Goal: Browse casually: Explore the website without a specific task or goal

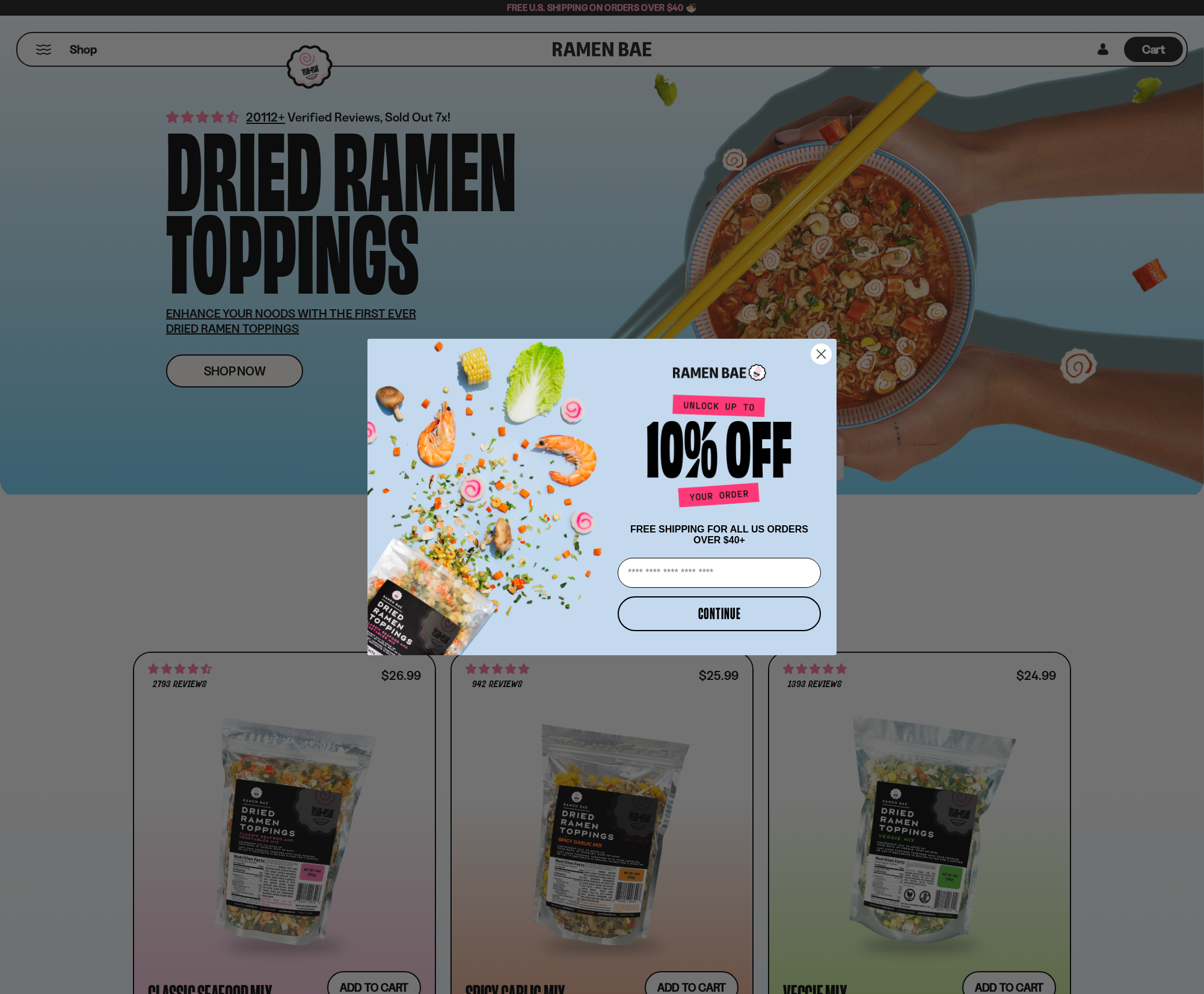
click at [825, 350] on circle "Close dialog" at bounding box center [821, 354] width 20 height 20
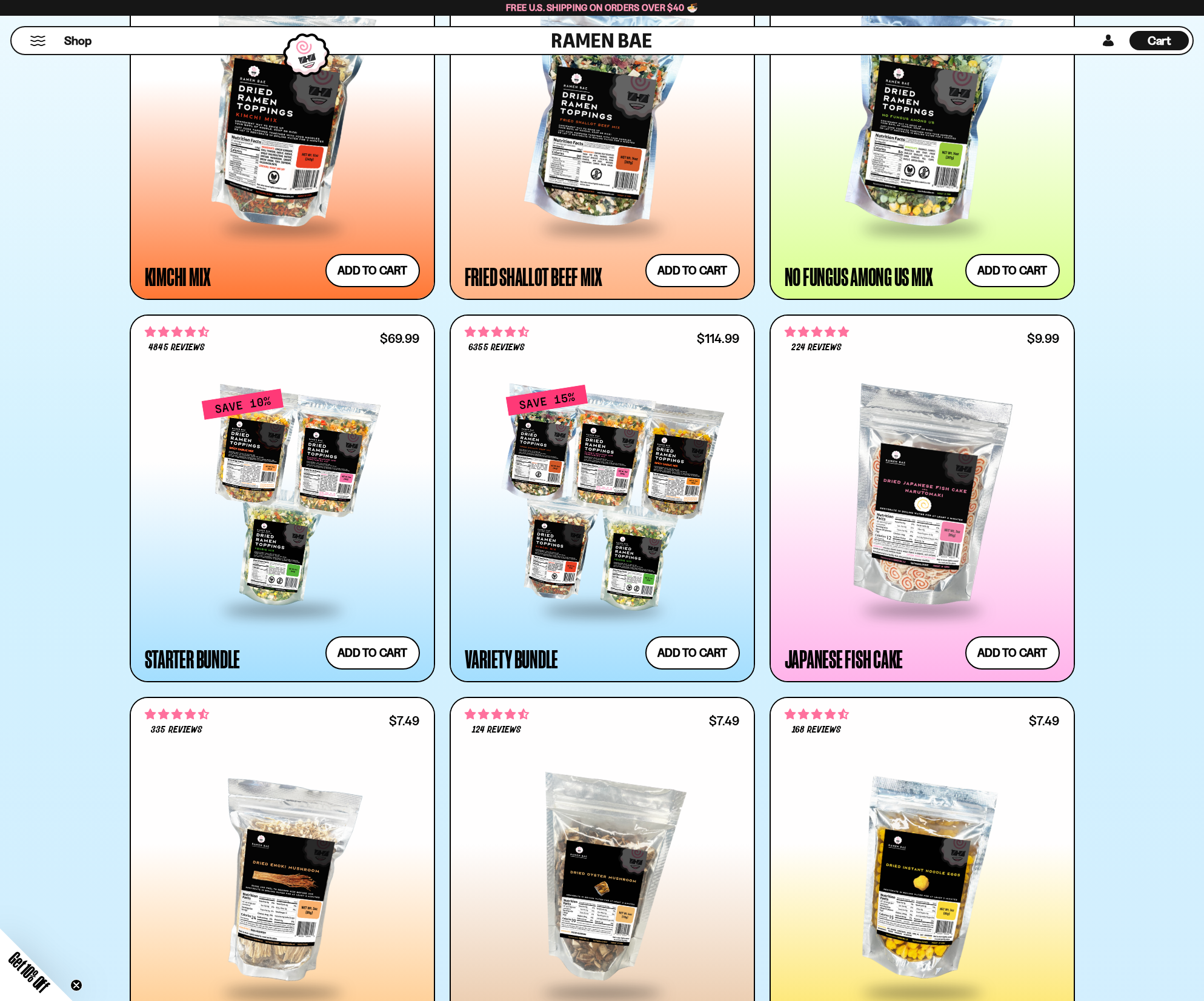
scroll to position [1030, 0]
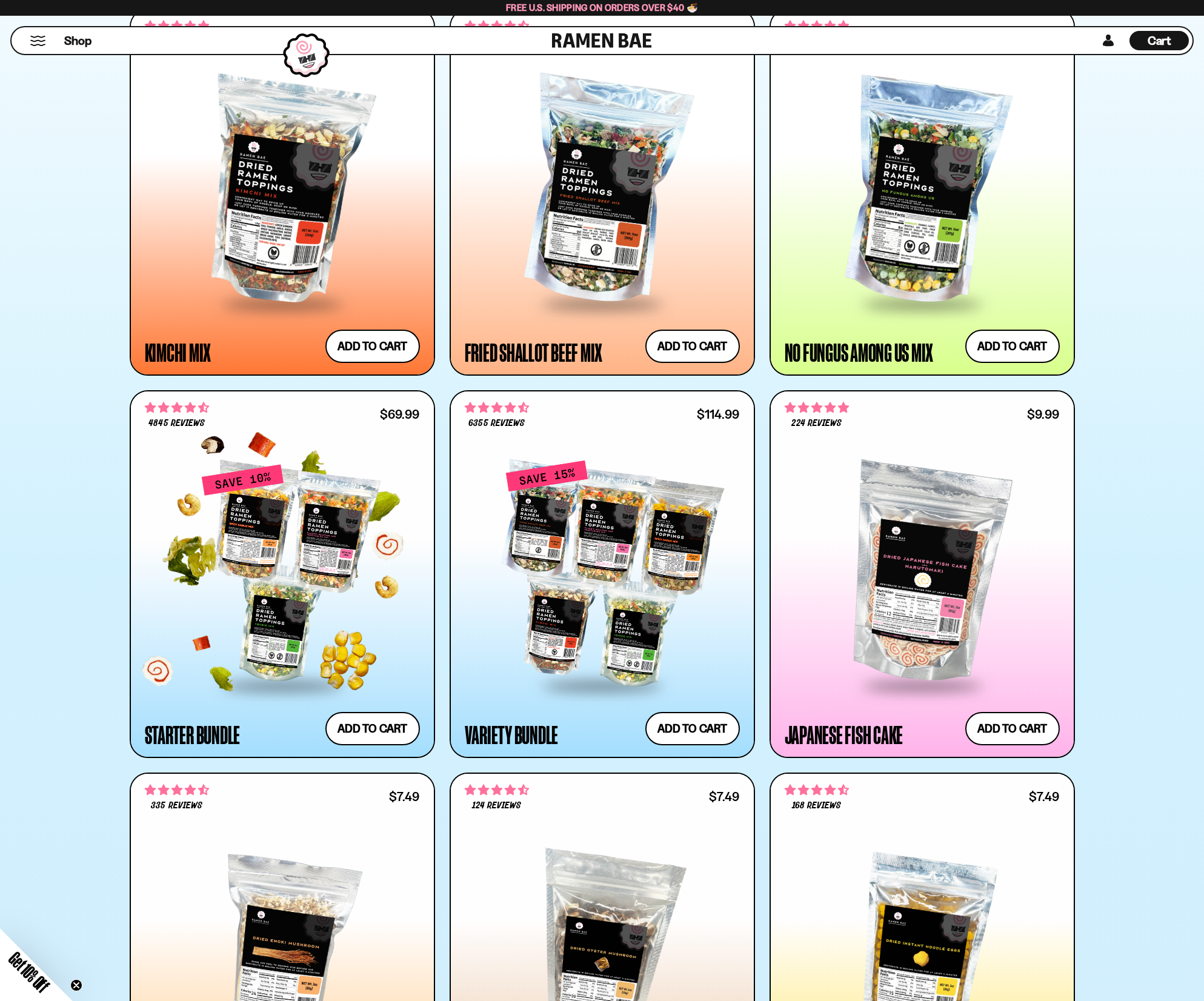
click at [308, 538] on div at bounding box center [282, 573] width 275 height 220
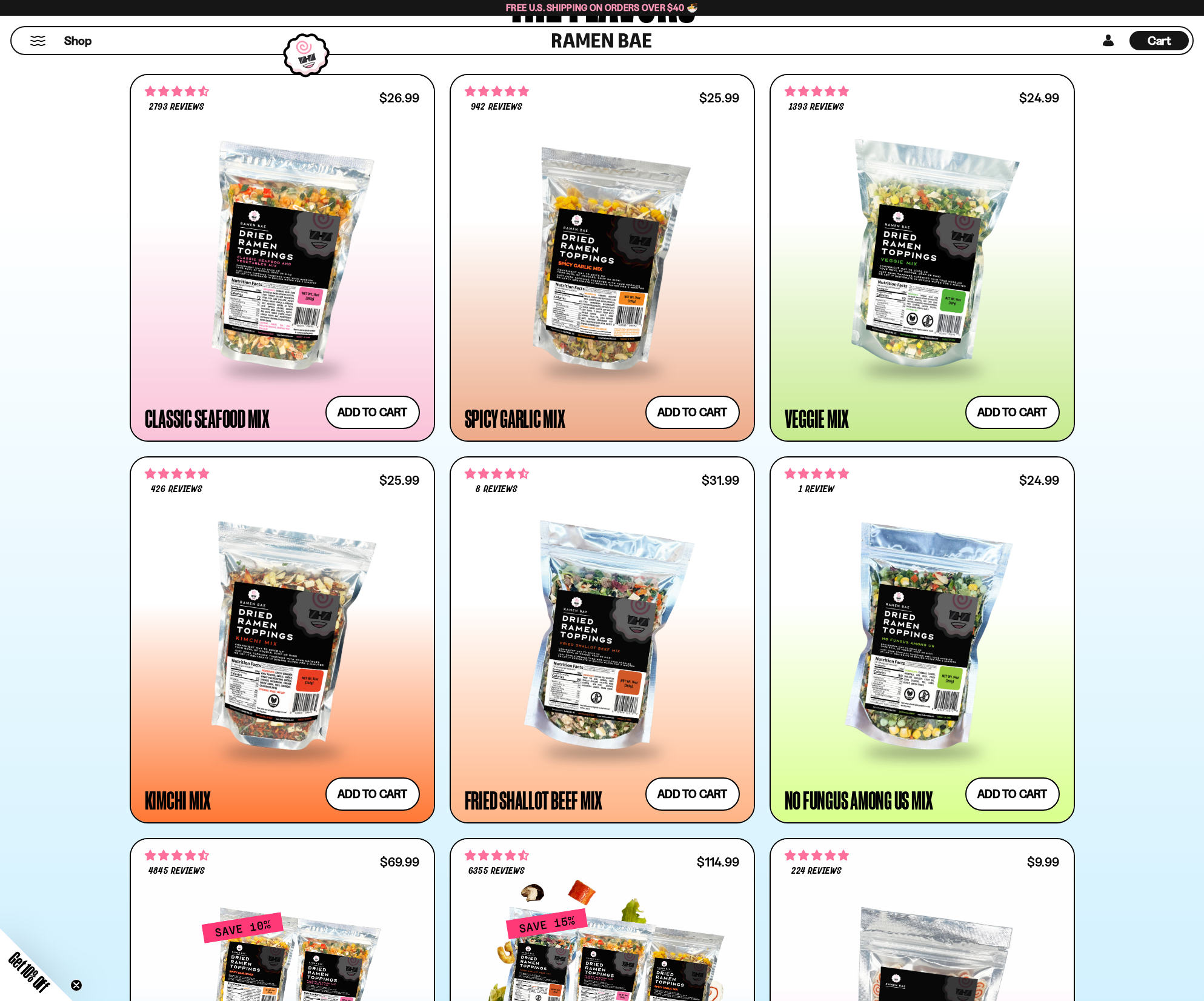
scroll to position [363, 0]
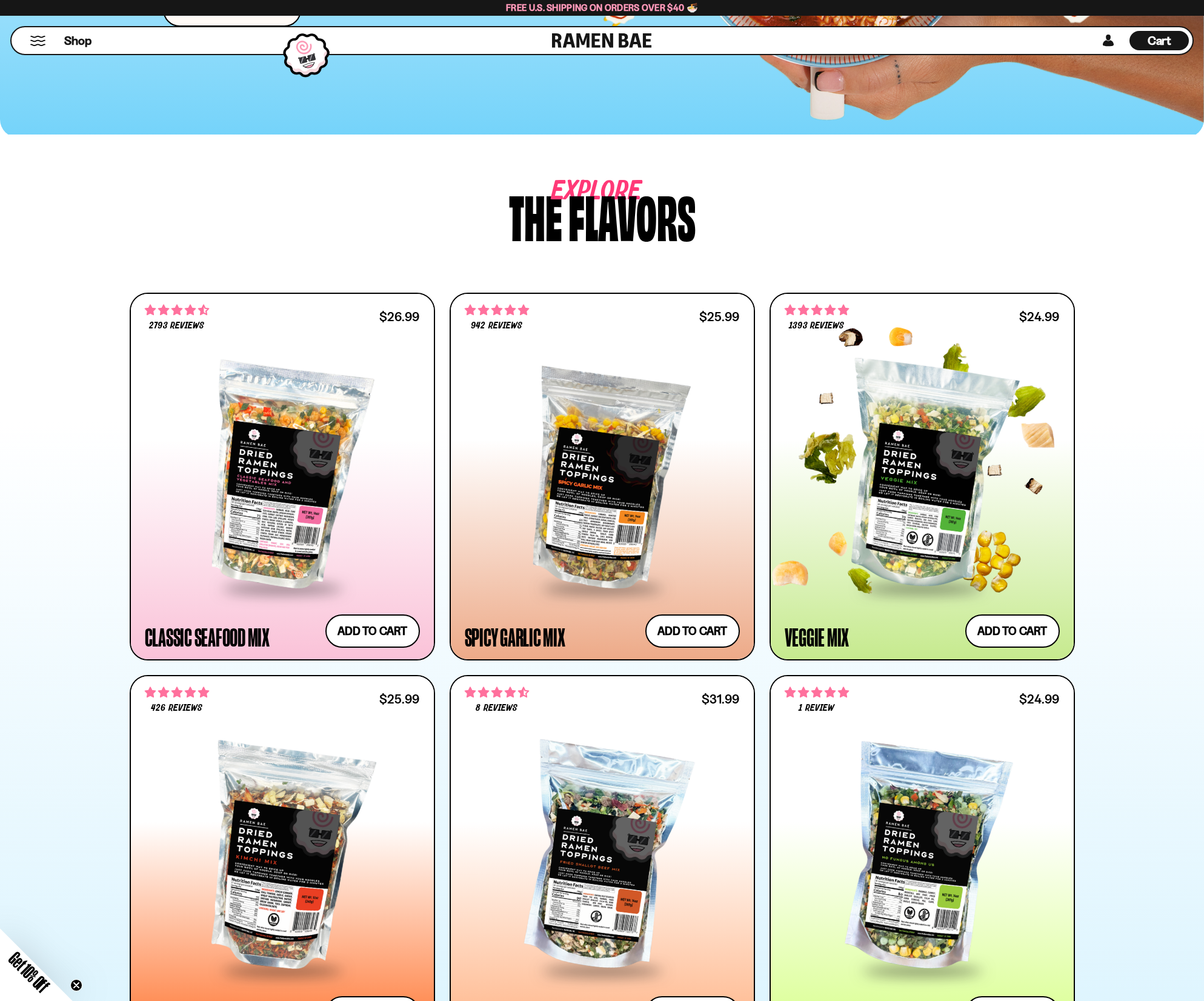
click at [854, 446] on div at bounding box center [922, 476] width 275 height 220
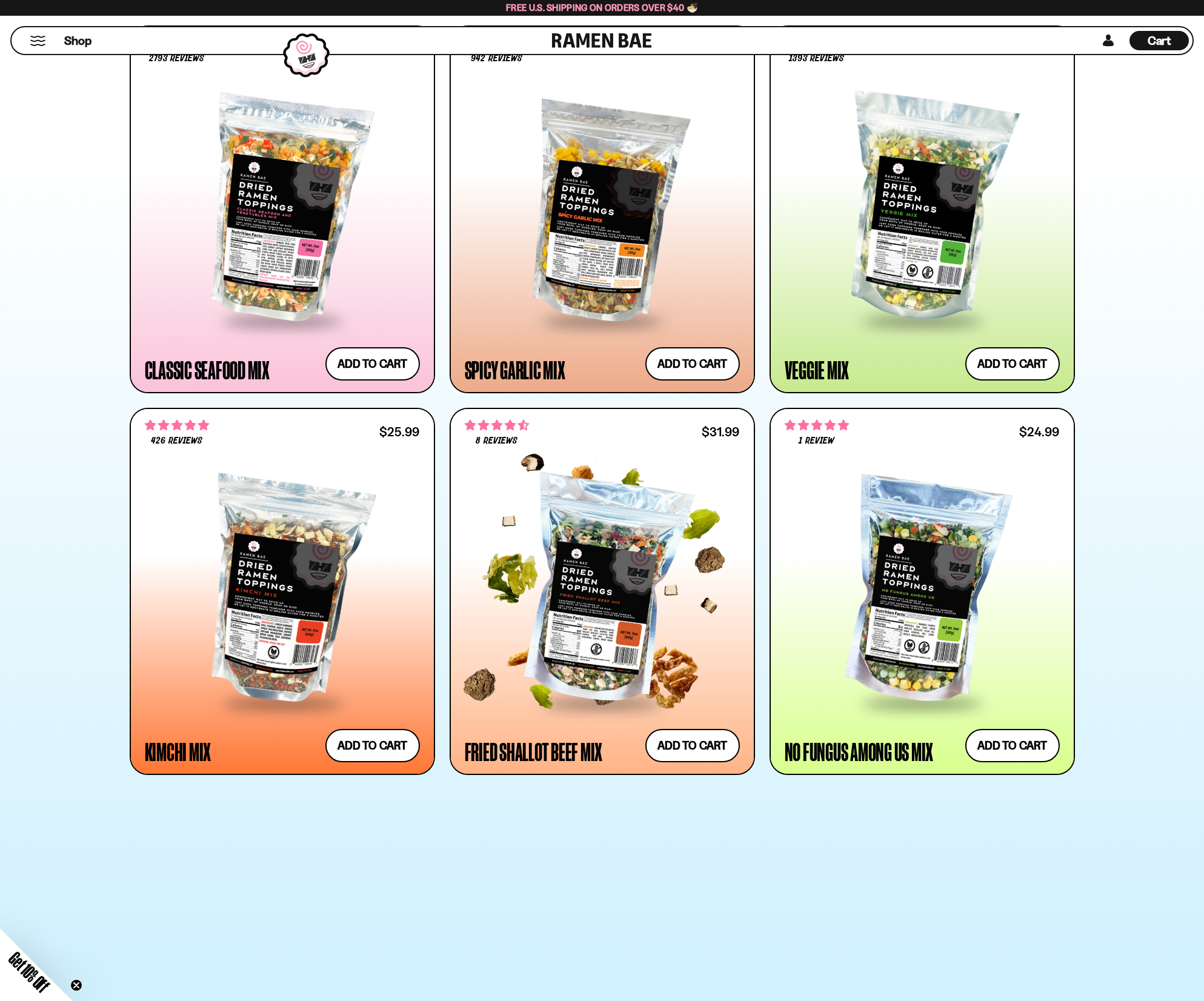
scroll to position [667, 0]
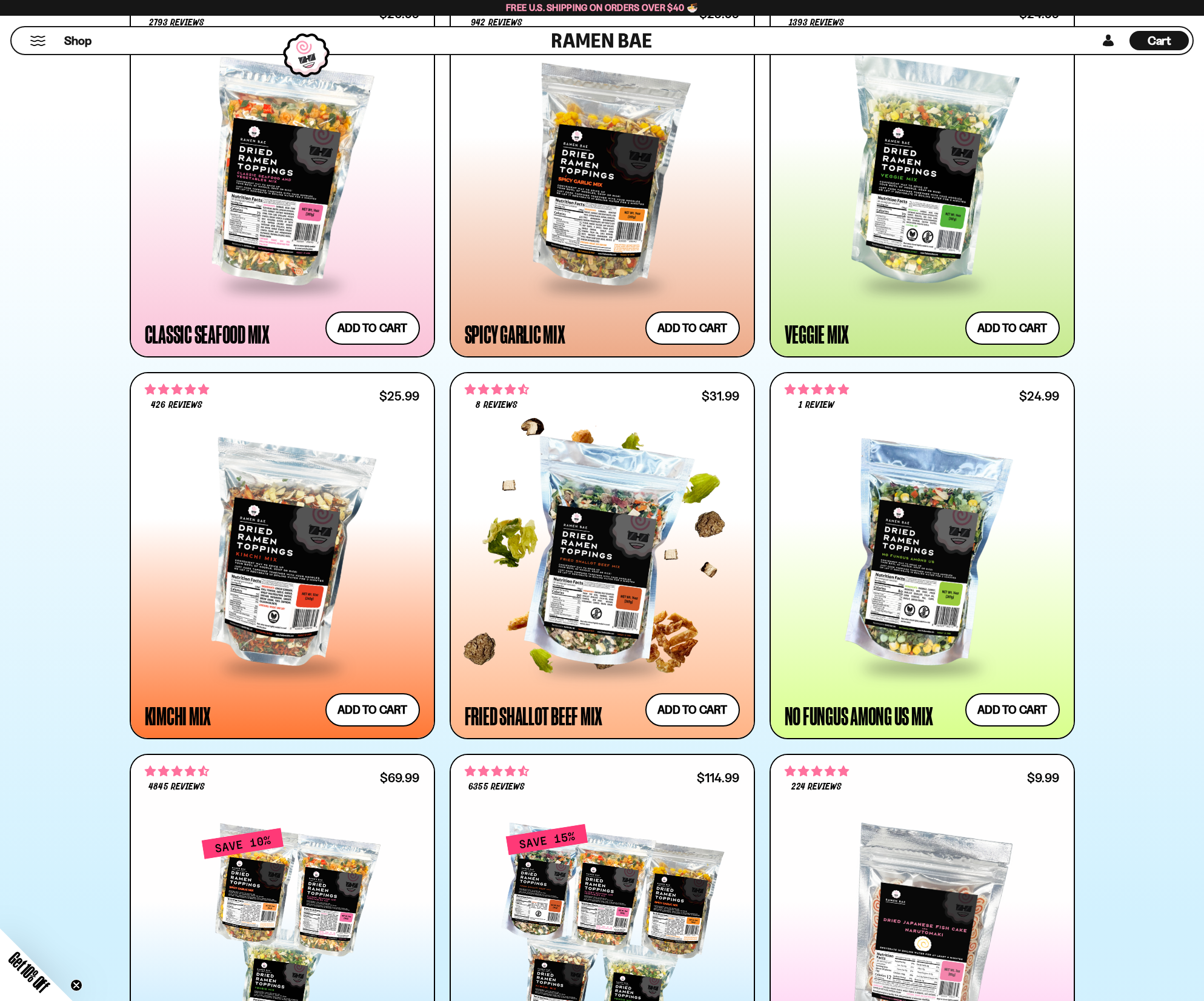
click at [619, 503] on div at bounding box center [602, 555] width 275 height 220
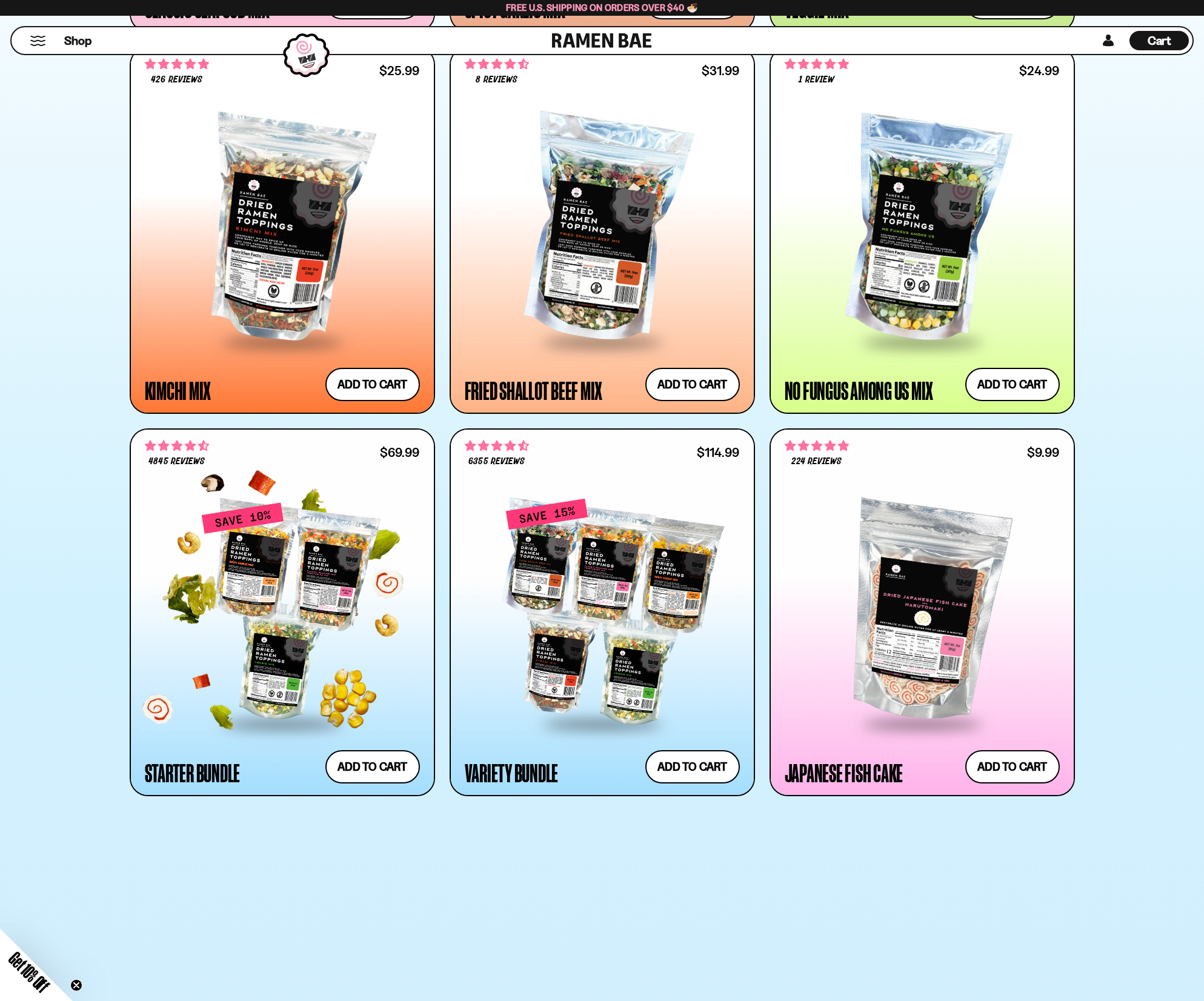
scroll to position [1030, 0]
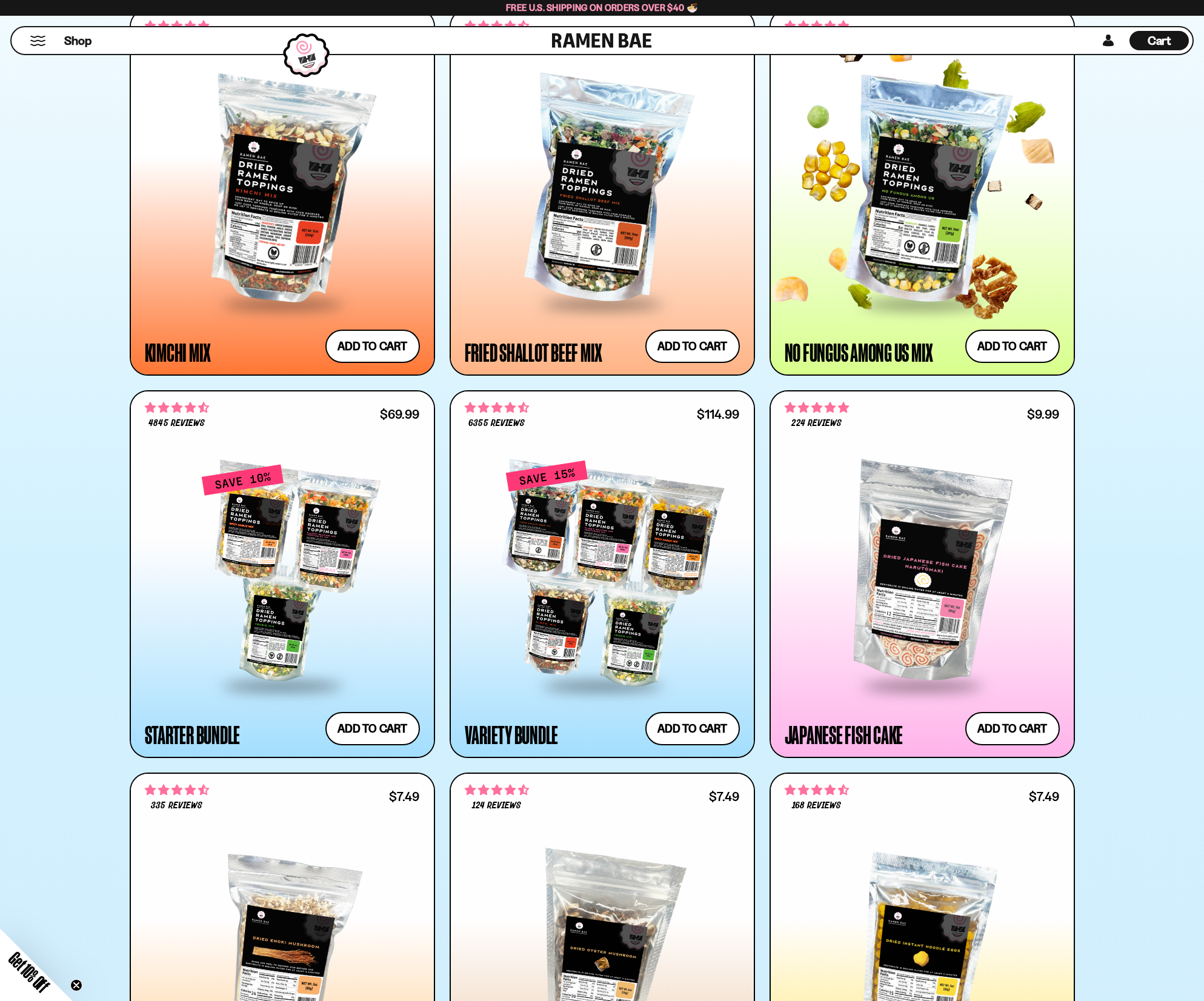
click at [893, 146] on div at bounding box center [922, 191] width 275 height 220
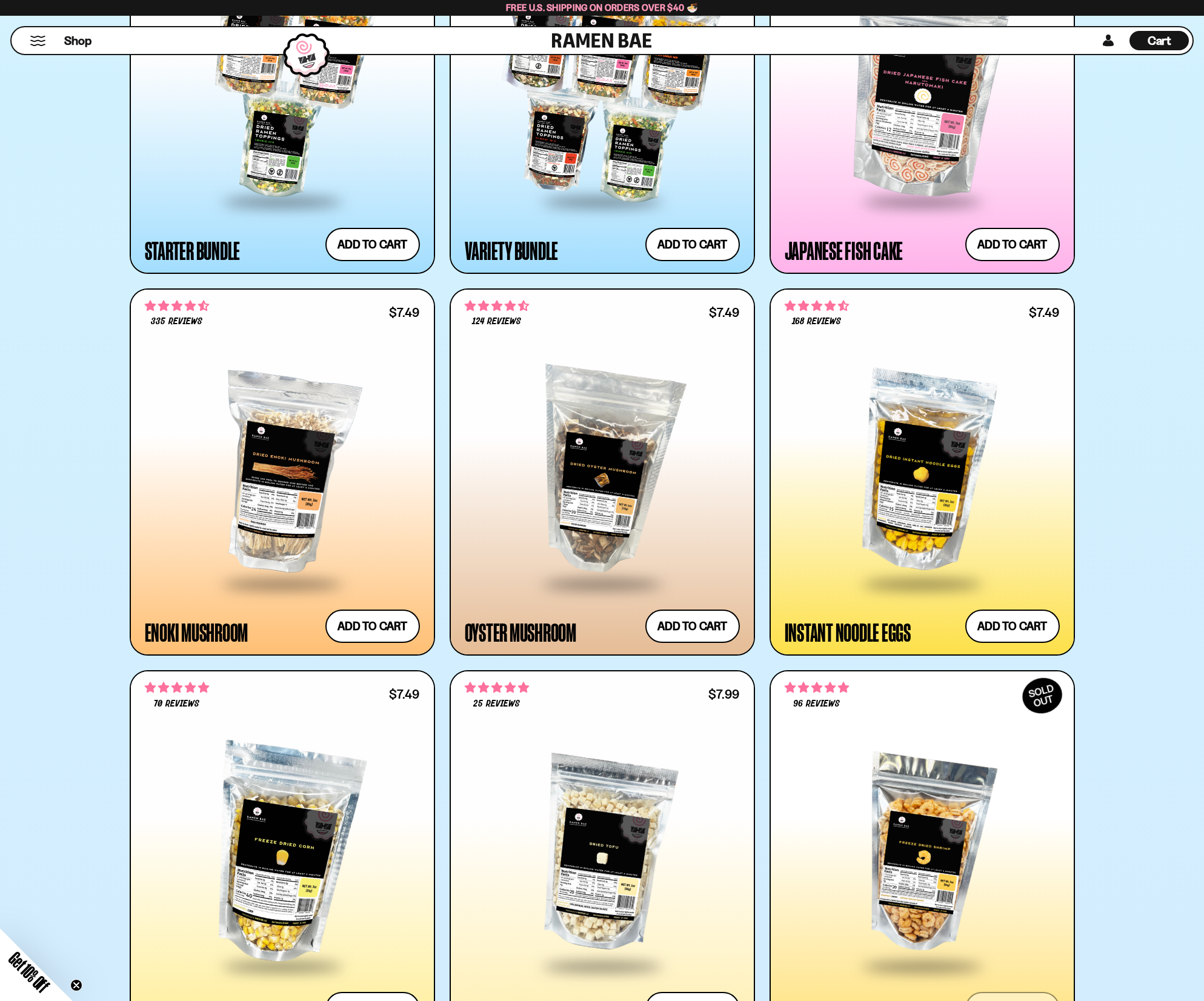
scroll to position [1514, 0]
click at [554, 476] on div at bounding box center [602, 471] width 275 height 220
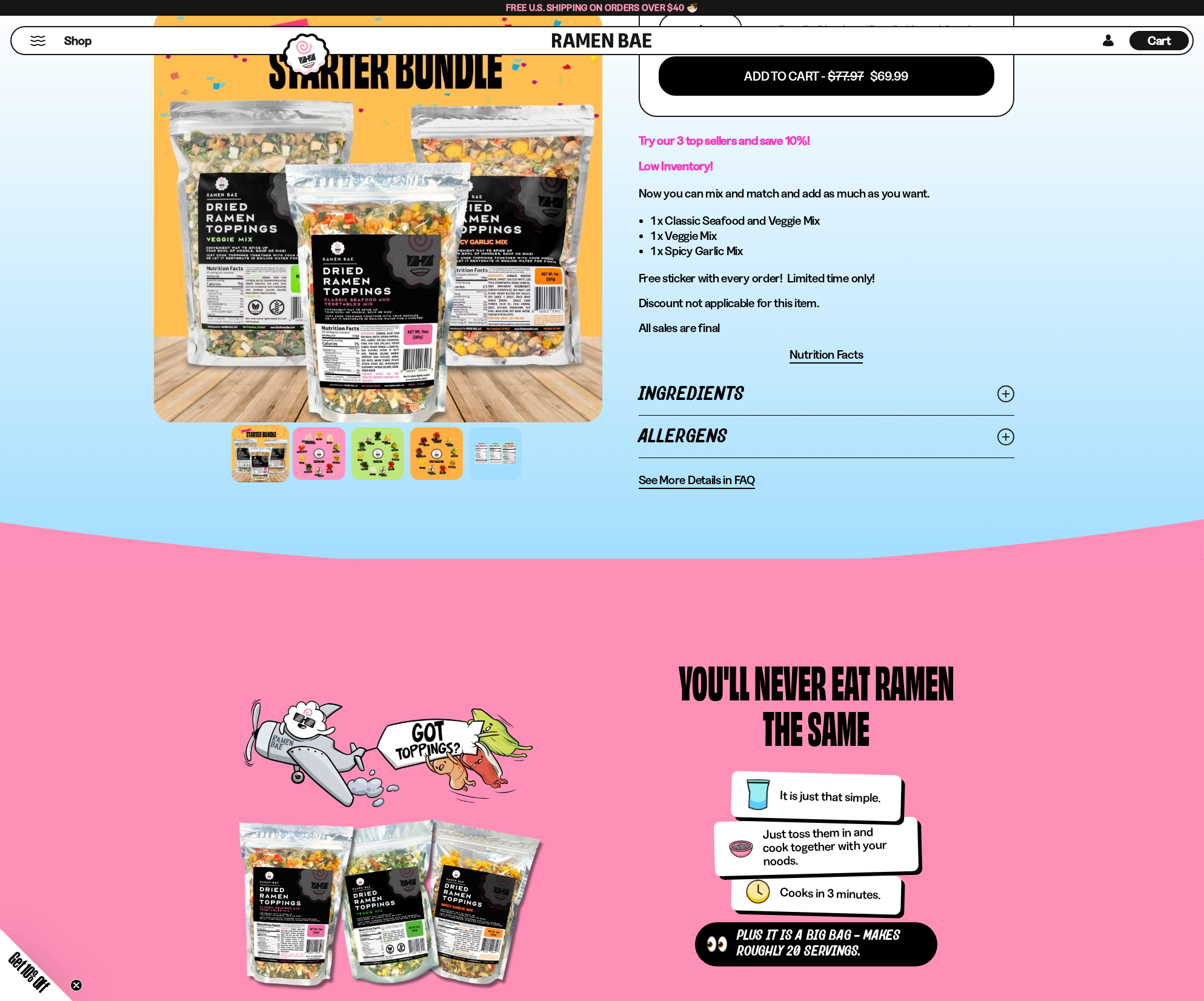
scroll to position [545, 0]
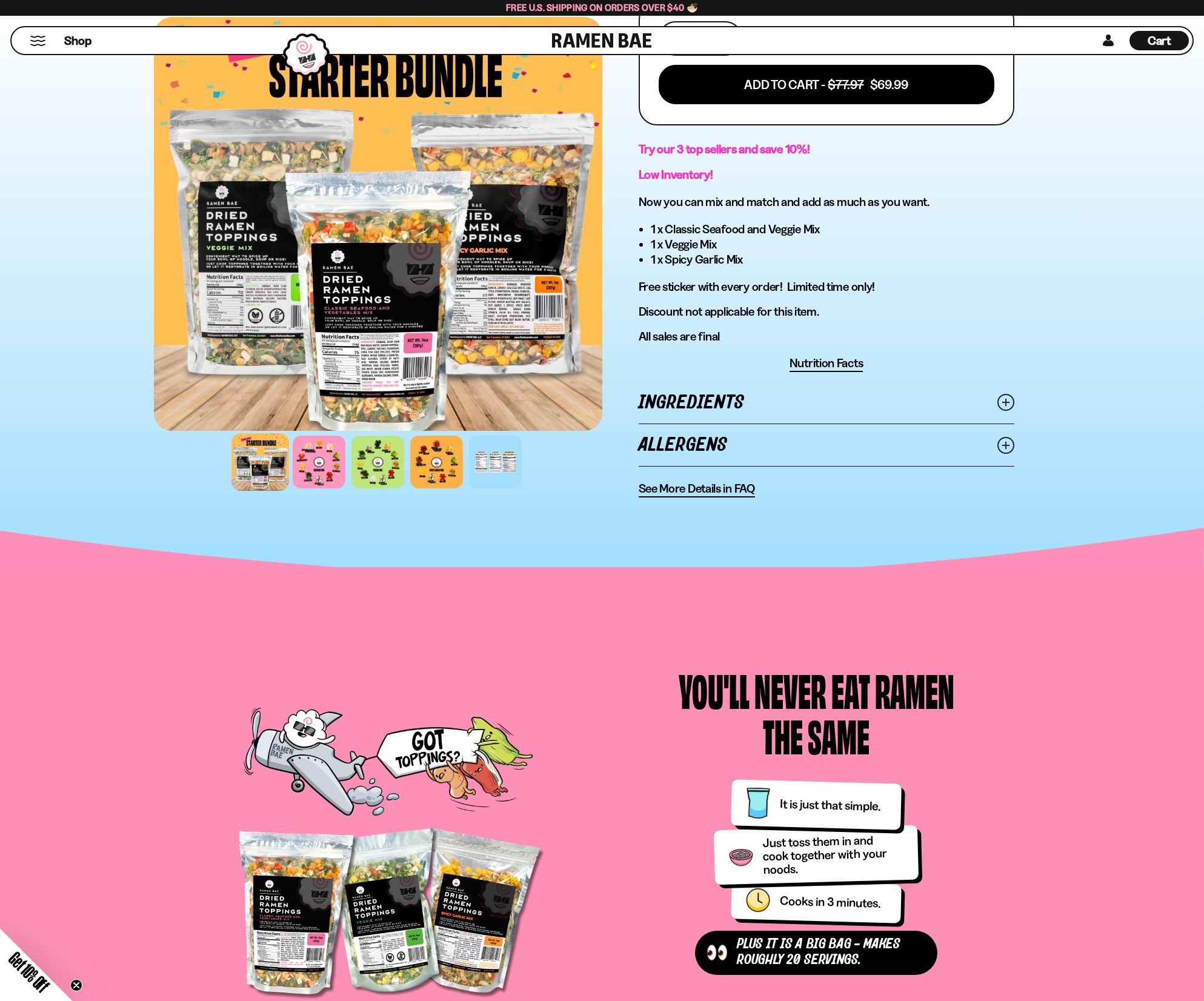
click at [689, 409] on link "Ingredients" at bounding box center [827, 402] width 376 height 42
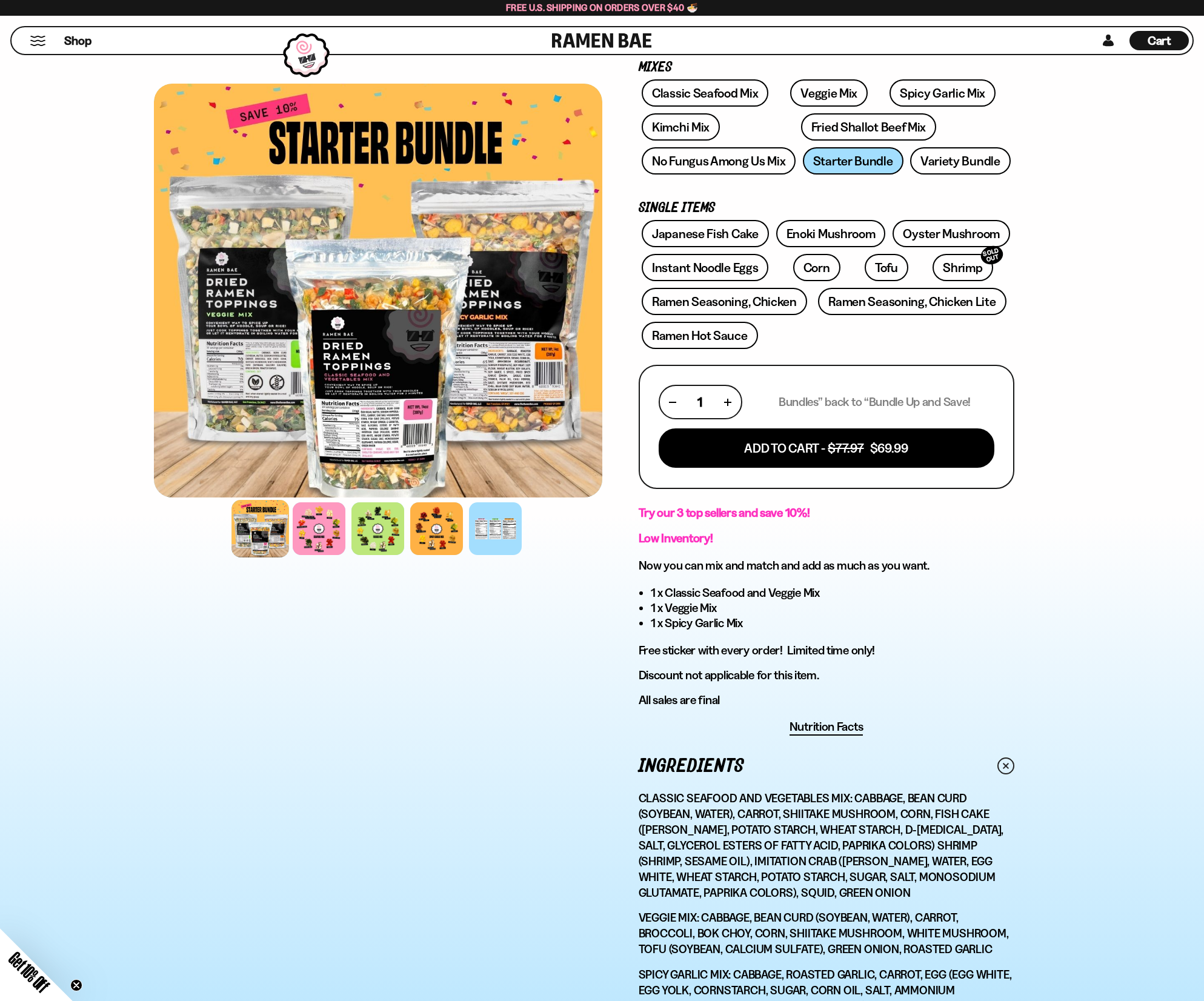
scroll to position [0, 0]
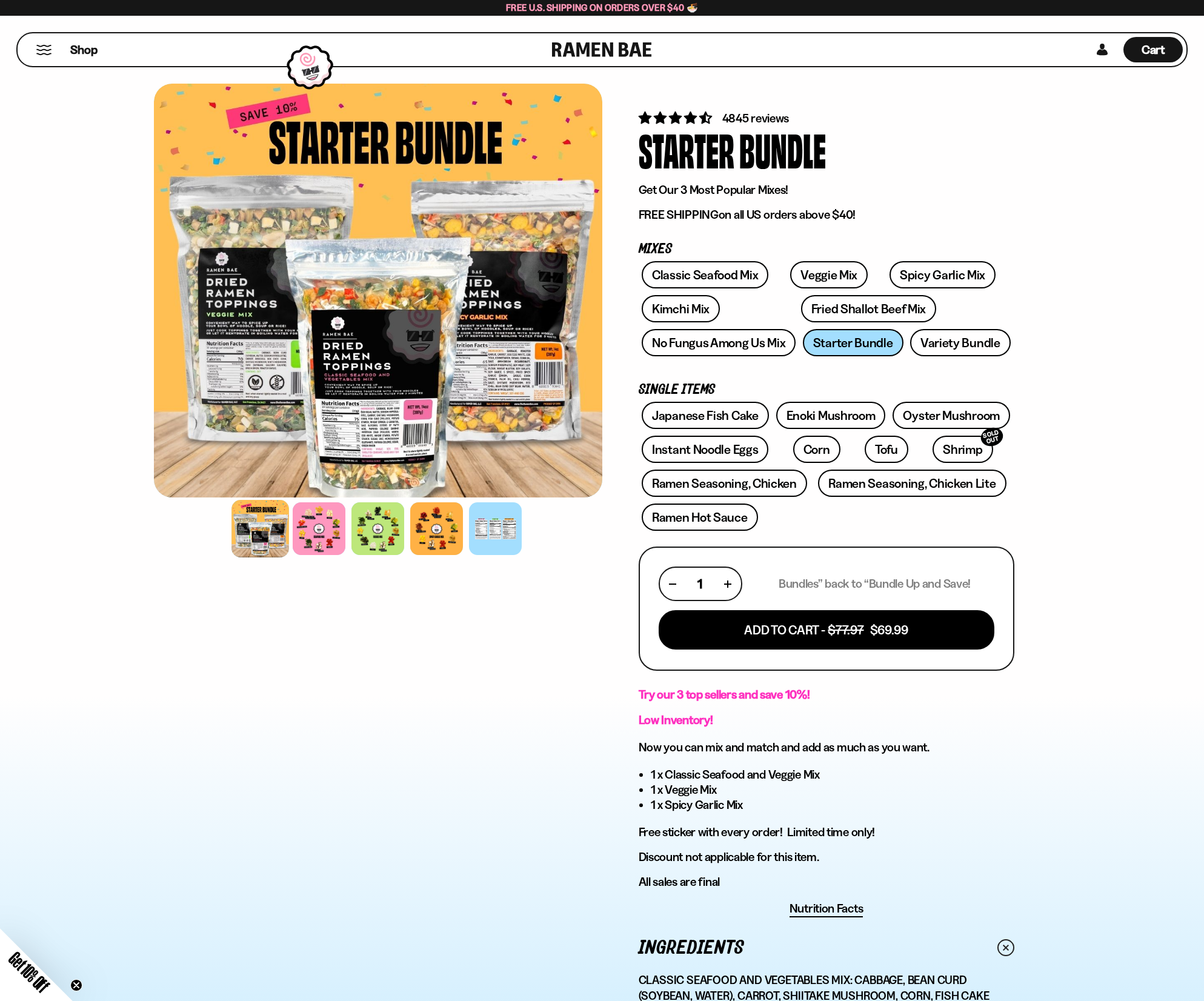
click at [353, 403] on div at bounding box center [378, 291] width 449 height 414
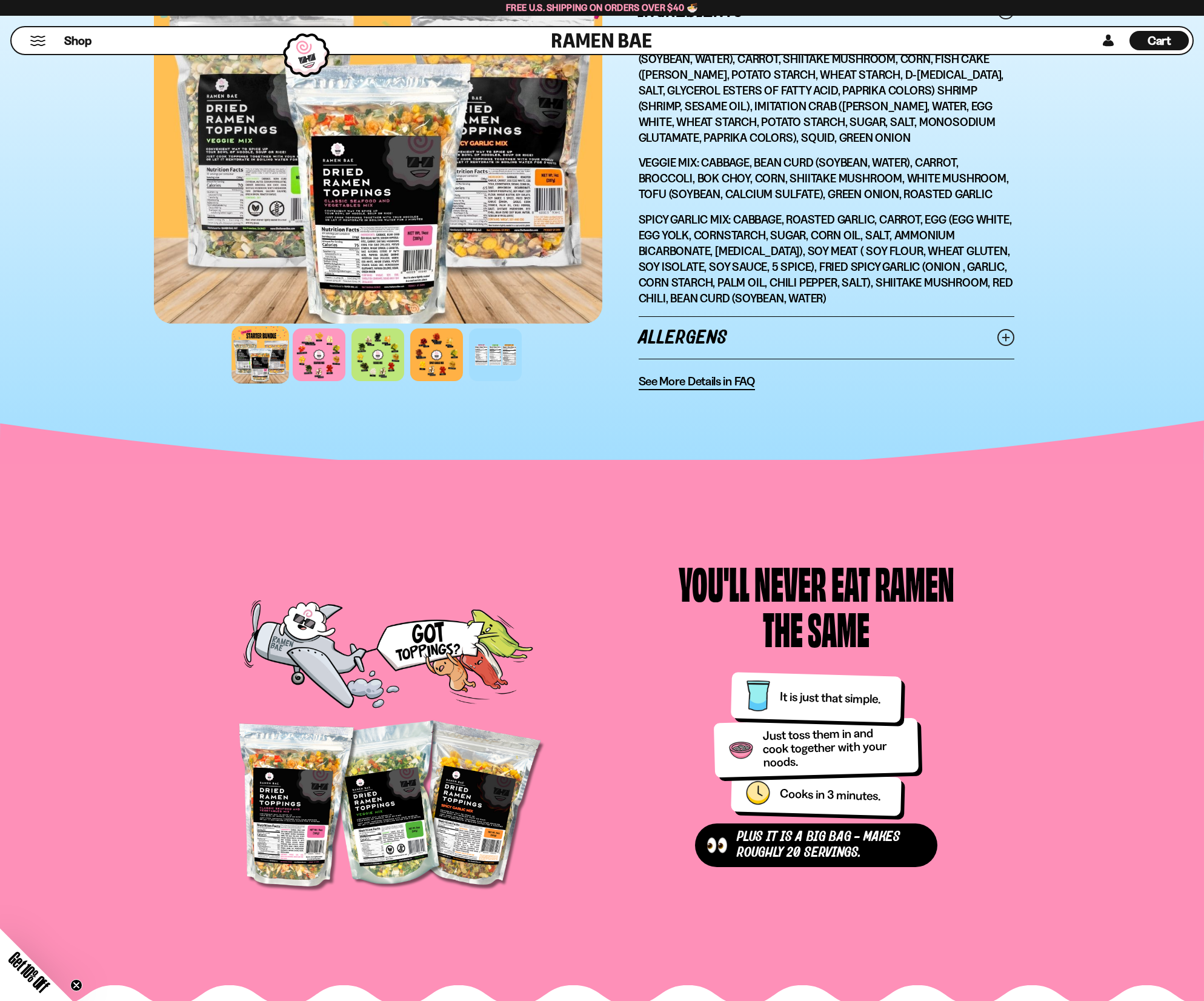
scroll to position [969, 0]
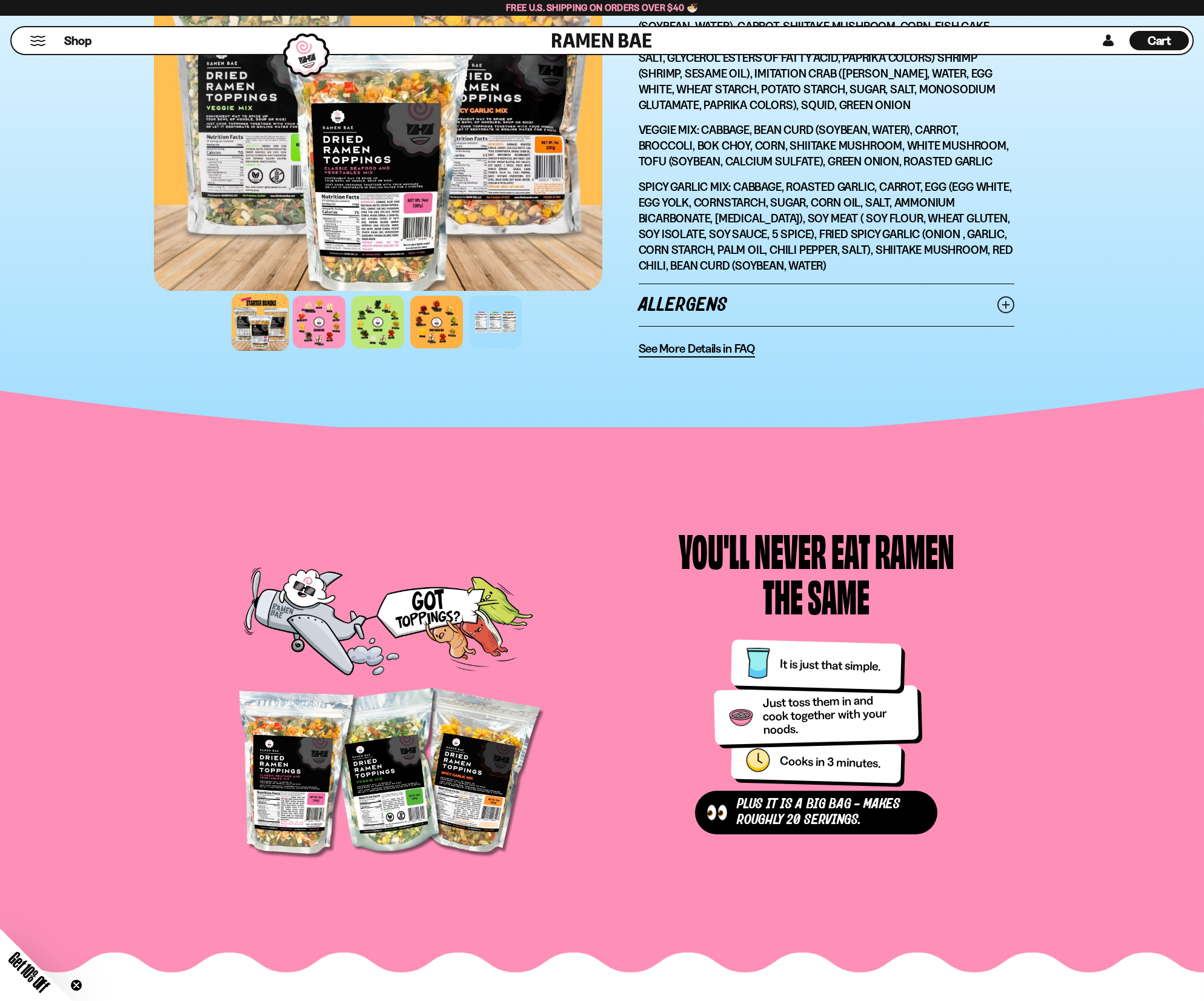
click at [661, 347] on span "See More Details in FAQ" at bounding box center [696, 348] width 116 height 15
click at [507, 332] on div at bounding box center [496, 322] width 58 height 58
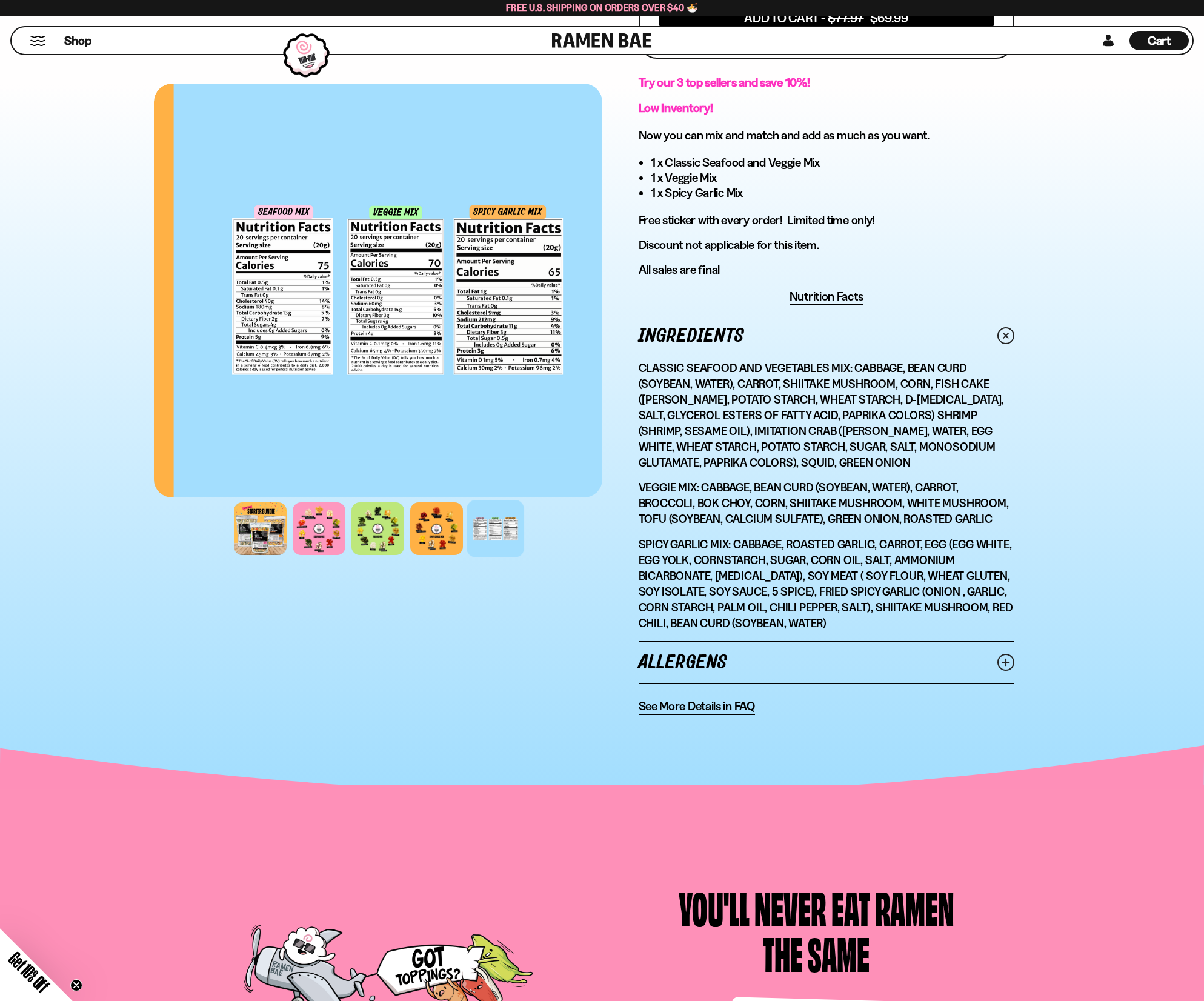
scroll to position [606, 0]
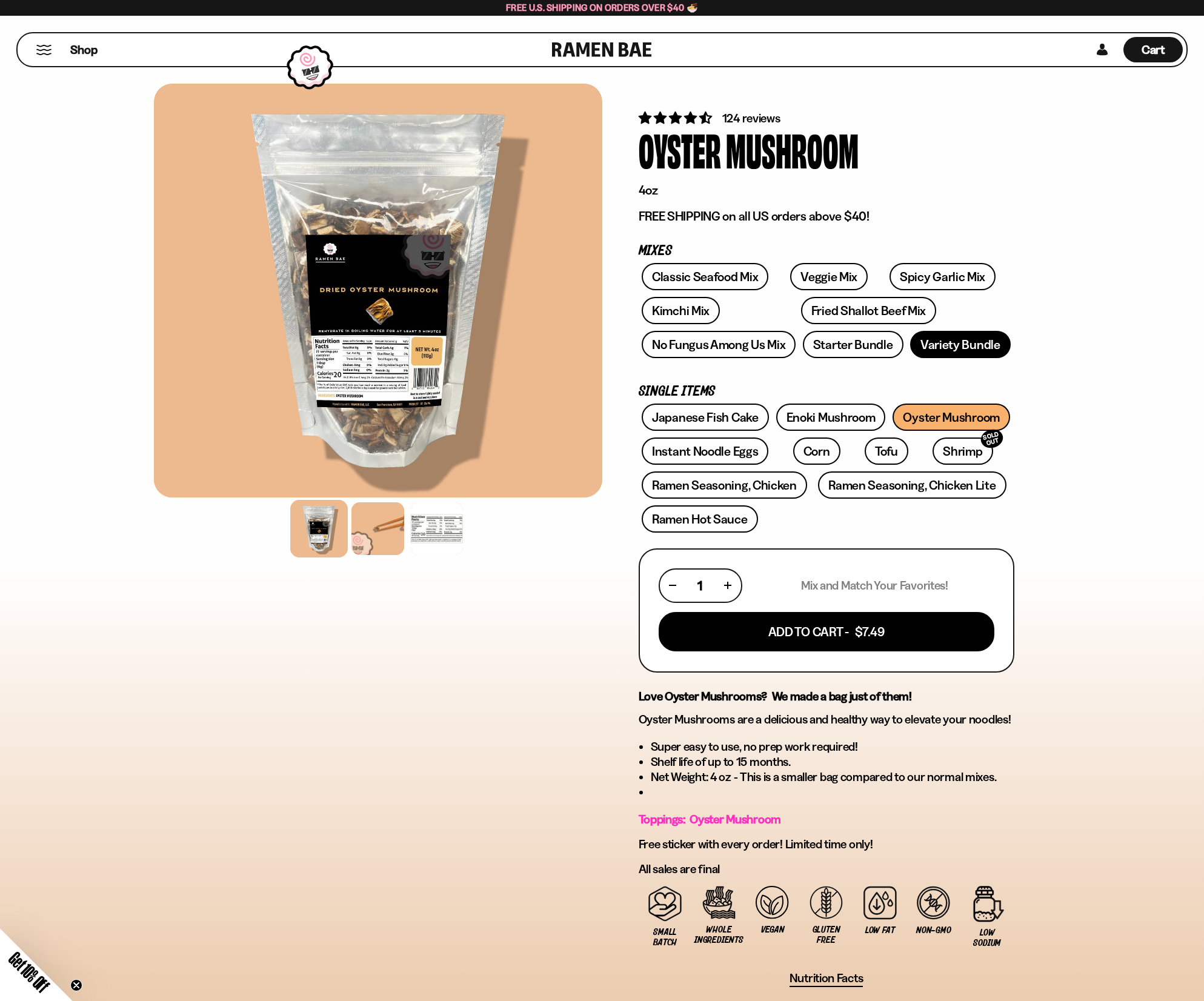
click at [935, 346] on link "Variety Bundle" at bounding box center [960, 344] width 101 height 27
click at [37, 46] on button "Mobile Menu Trigger" at bounding box center [44, 50] width 16 height 11
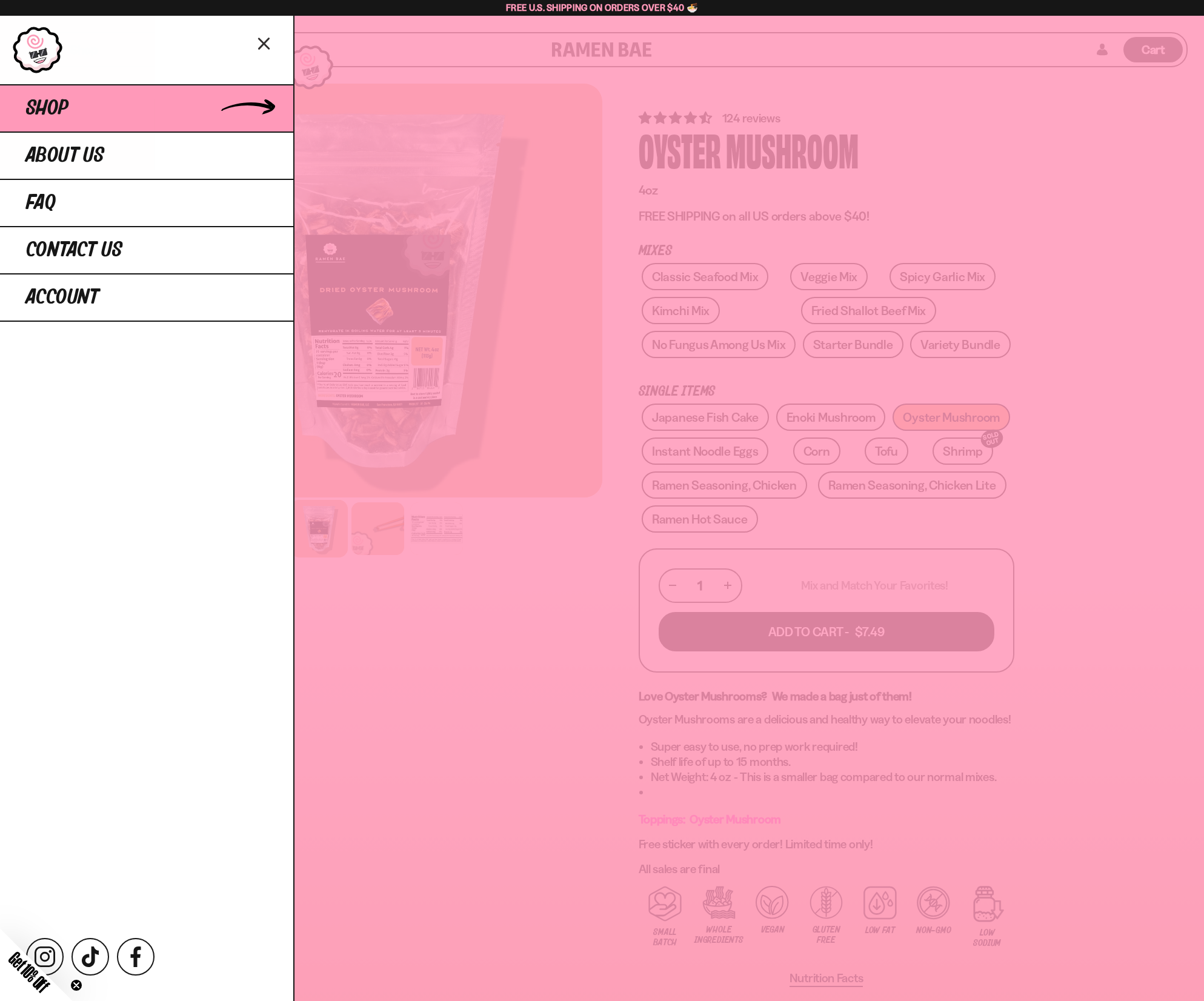
click at [47, 101] on span "Shop" at bounding box center [47, 108] width 42 height 22
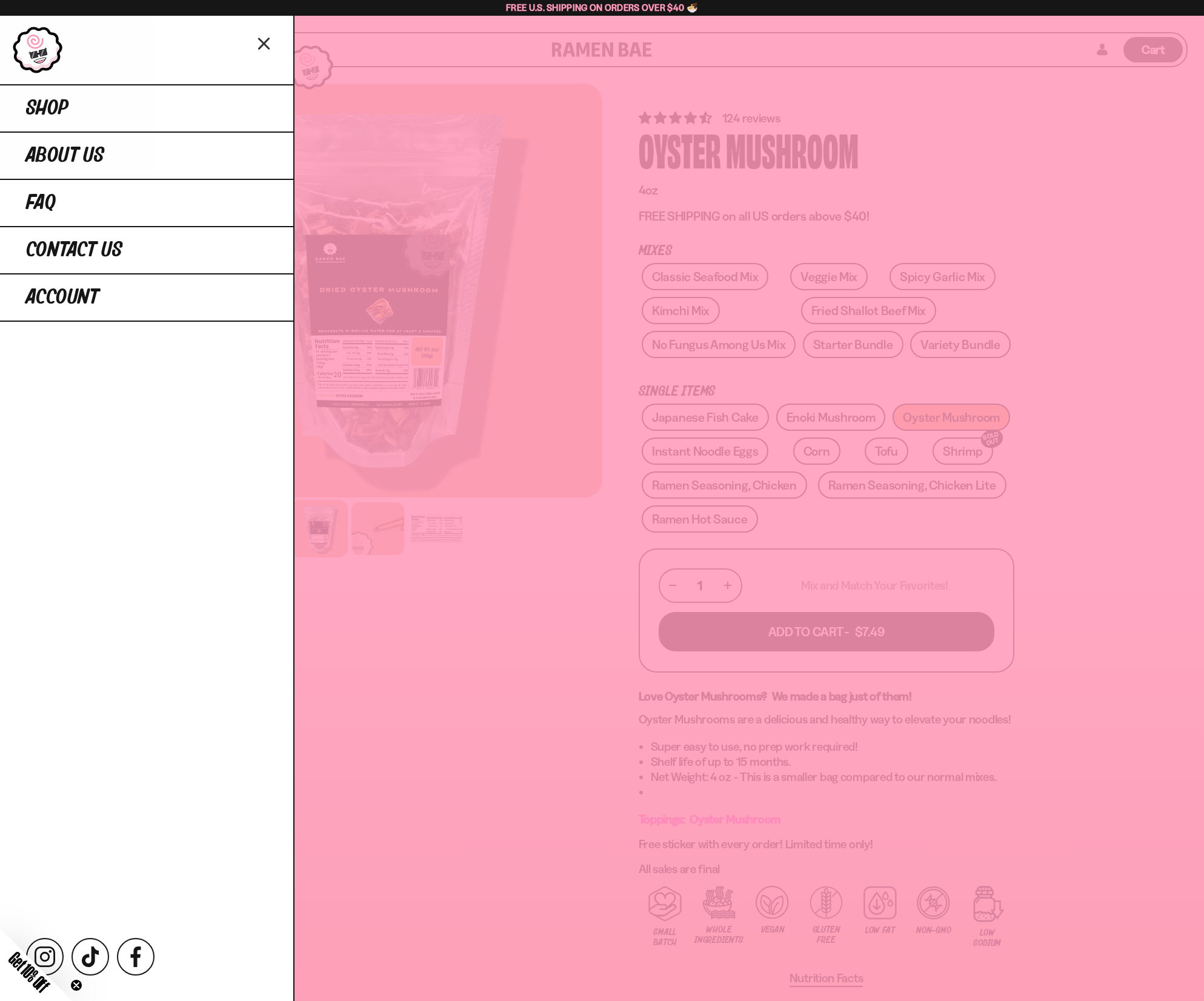
click at [275, 44] on icon "Close menu" at bounding box center [265, 44] width 21 height 23
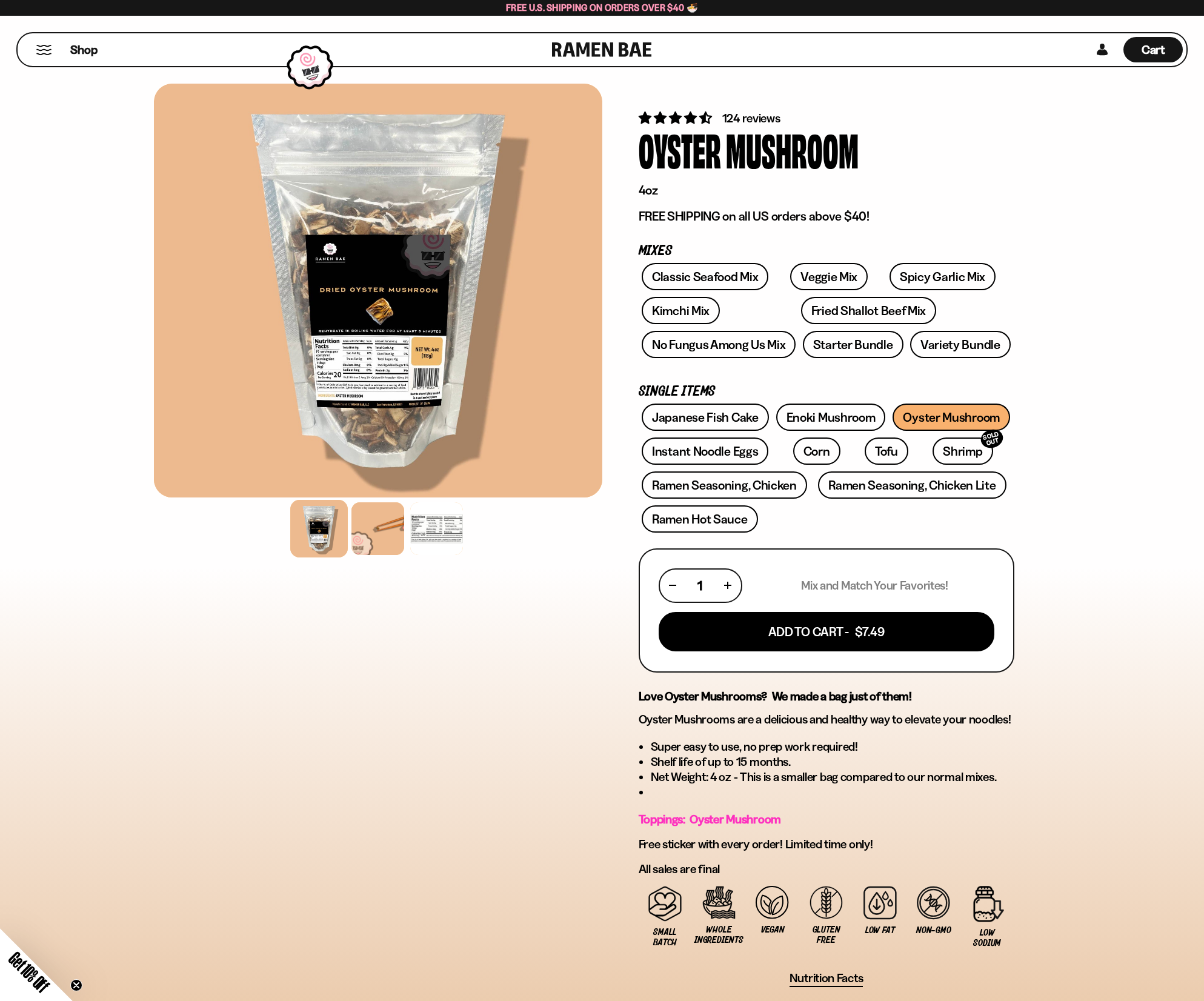
click at [46, 51] on button "Mobile Menu Trigger" at bounding box center [44, 50] width 16 height 11
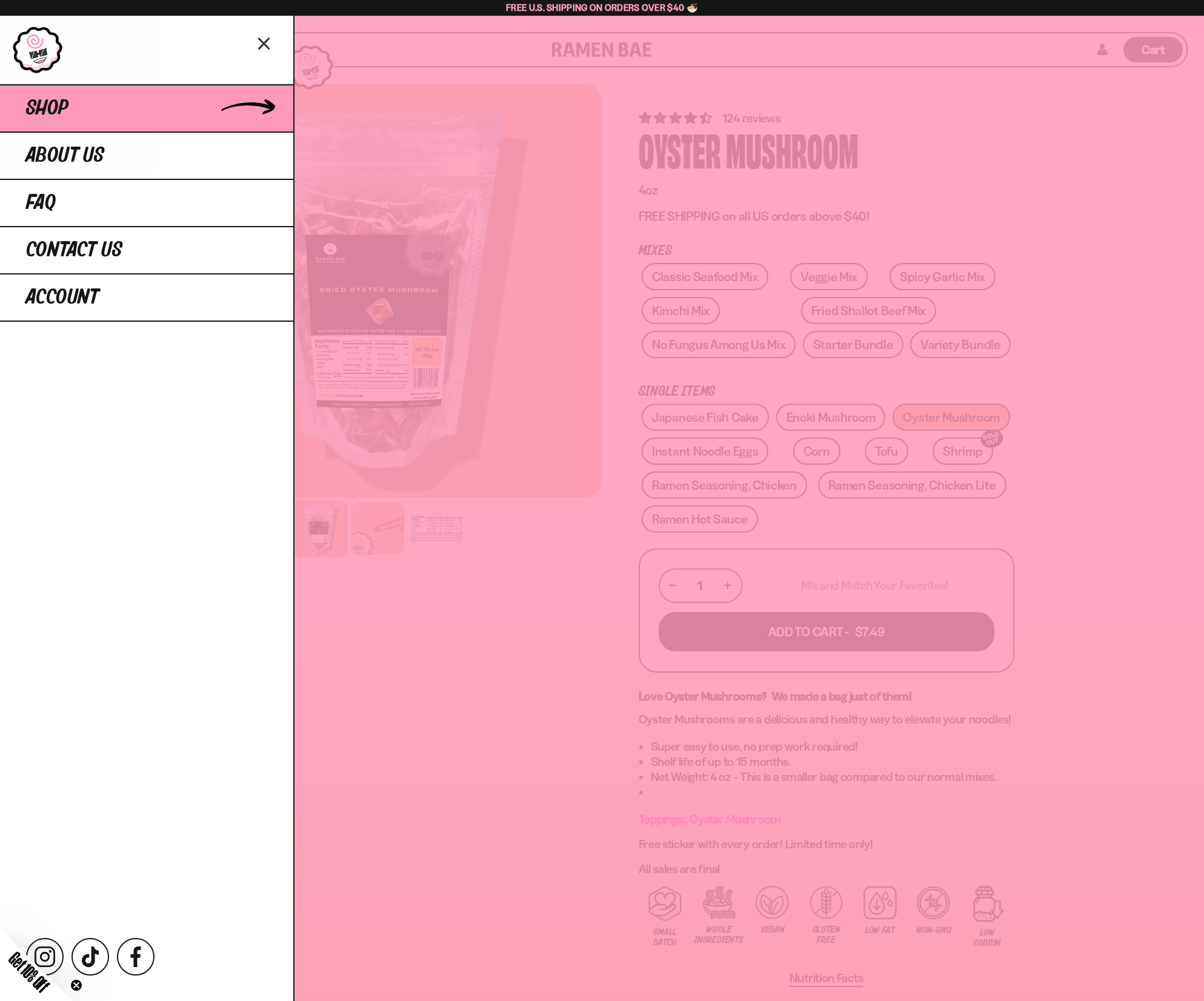
click at [94, 99] on link "Shop" at bounding box center [146, 108] width 293 height 47
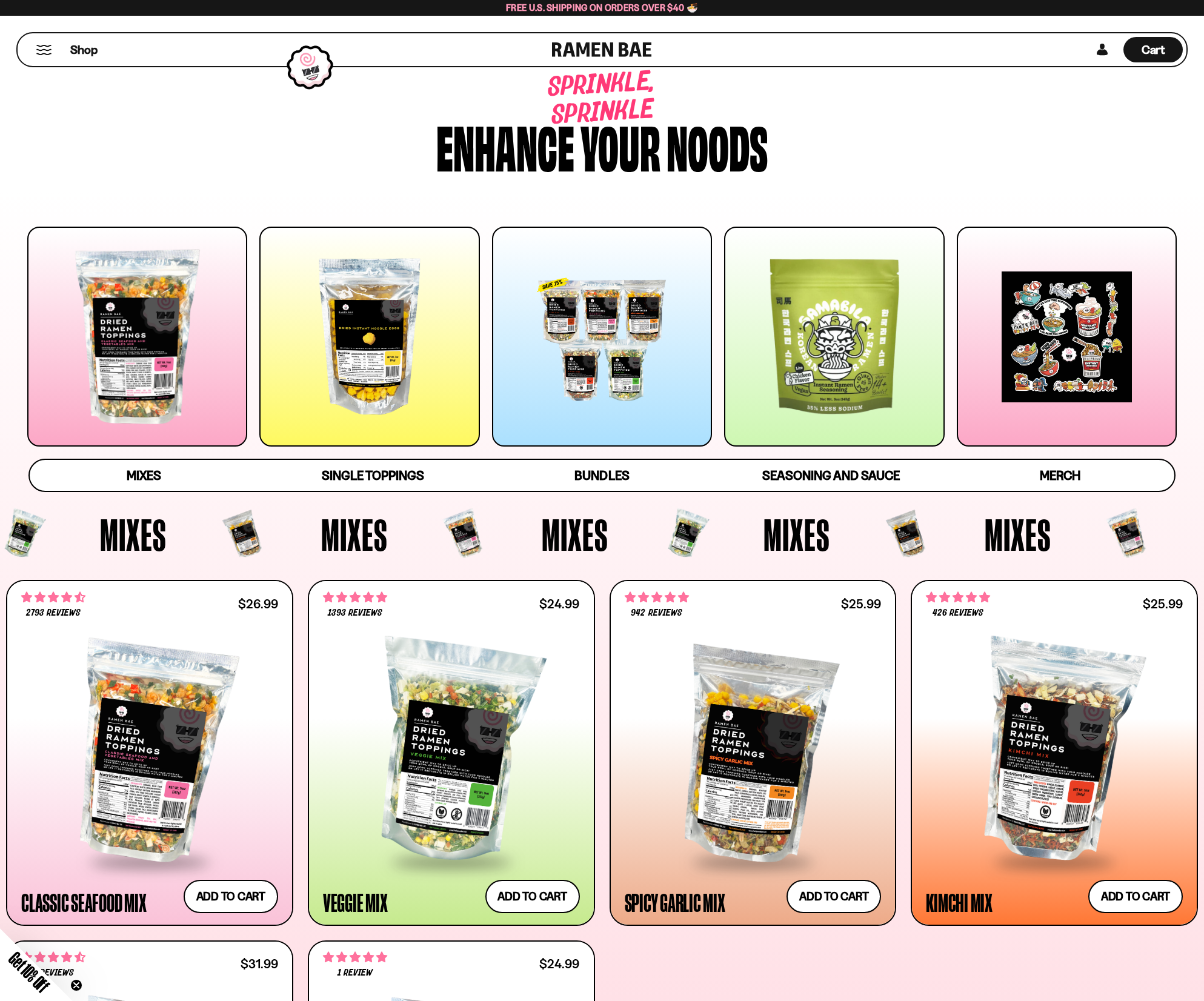
click at [375, 355] on div at bounding box center [369, 336] width 220 height 220
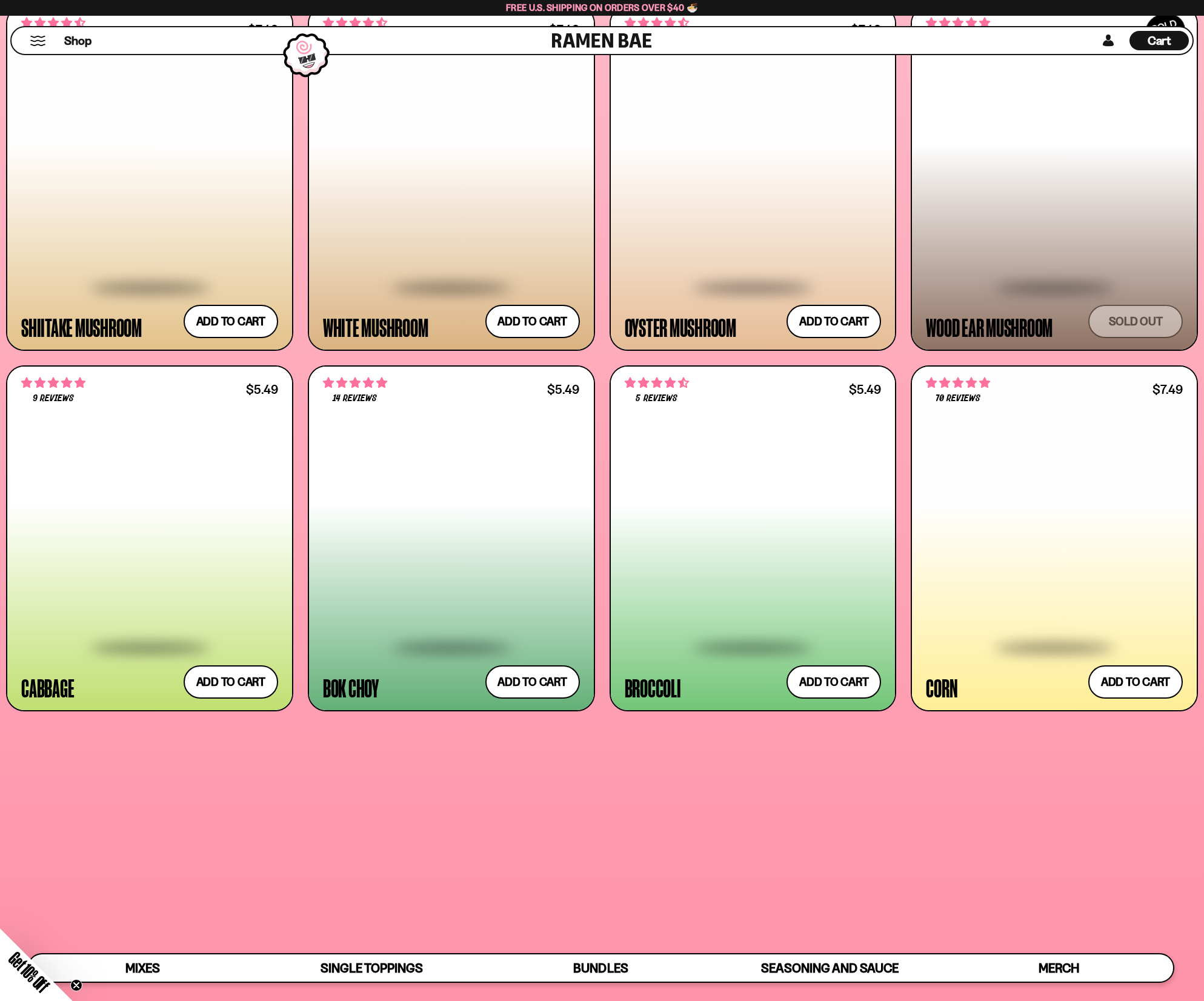
scroll to position [2161, 0]
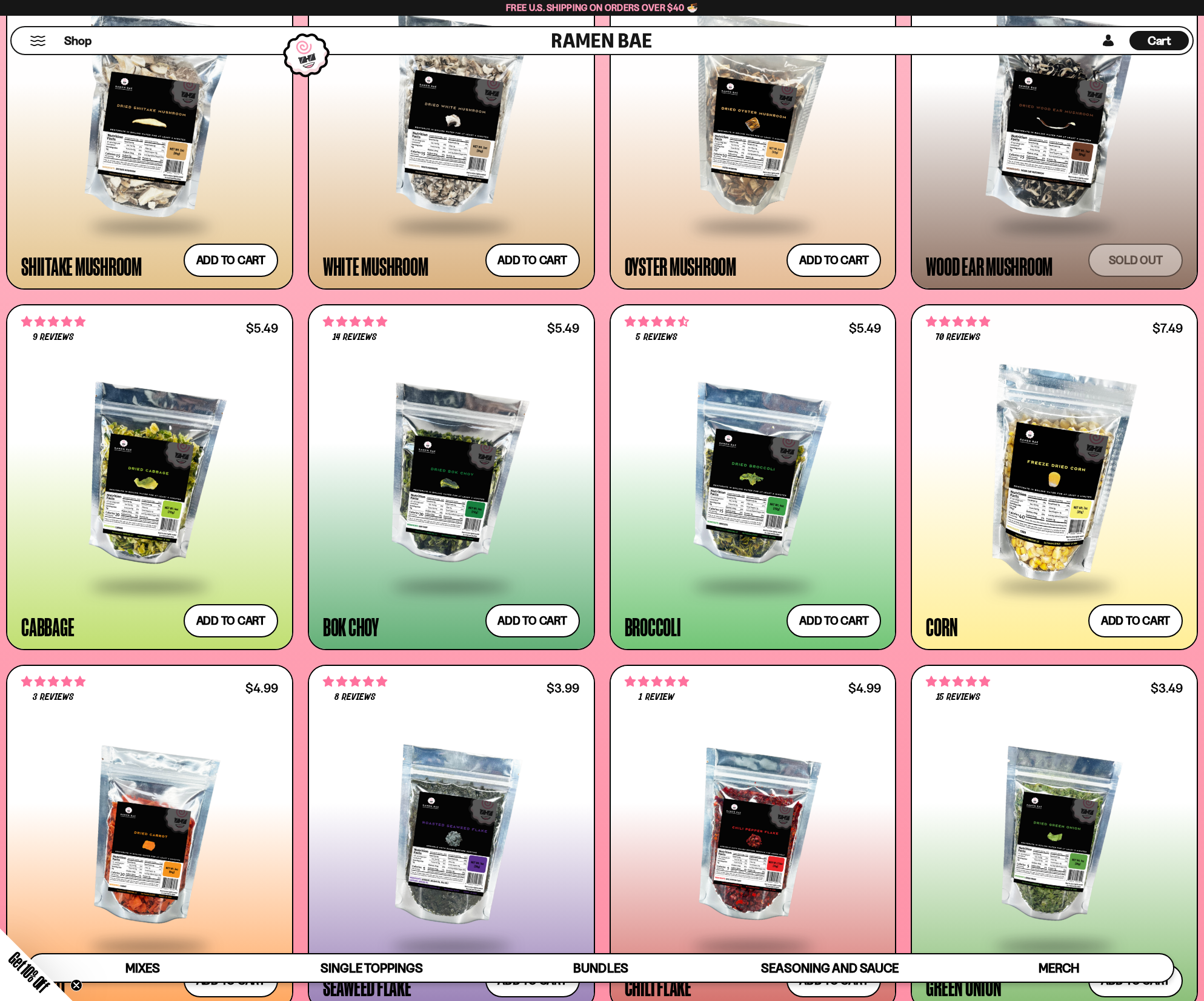
click at [434, 410] on div at bounding box center [451, 476] width 257 height 216
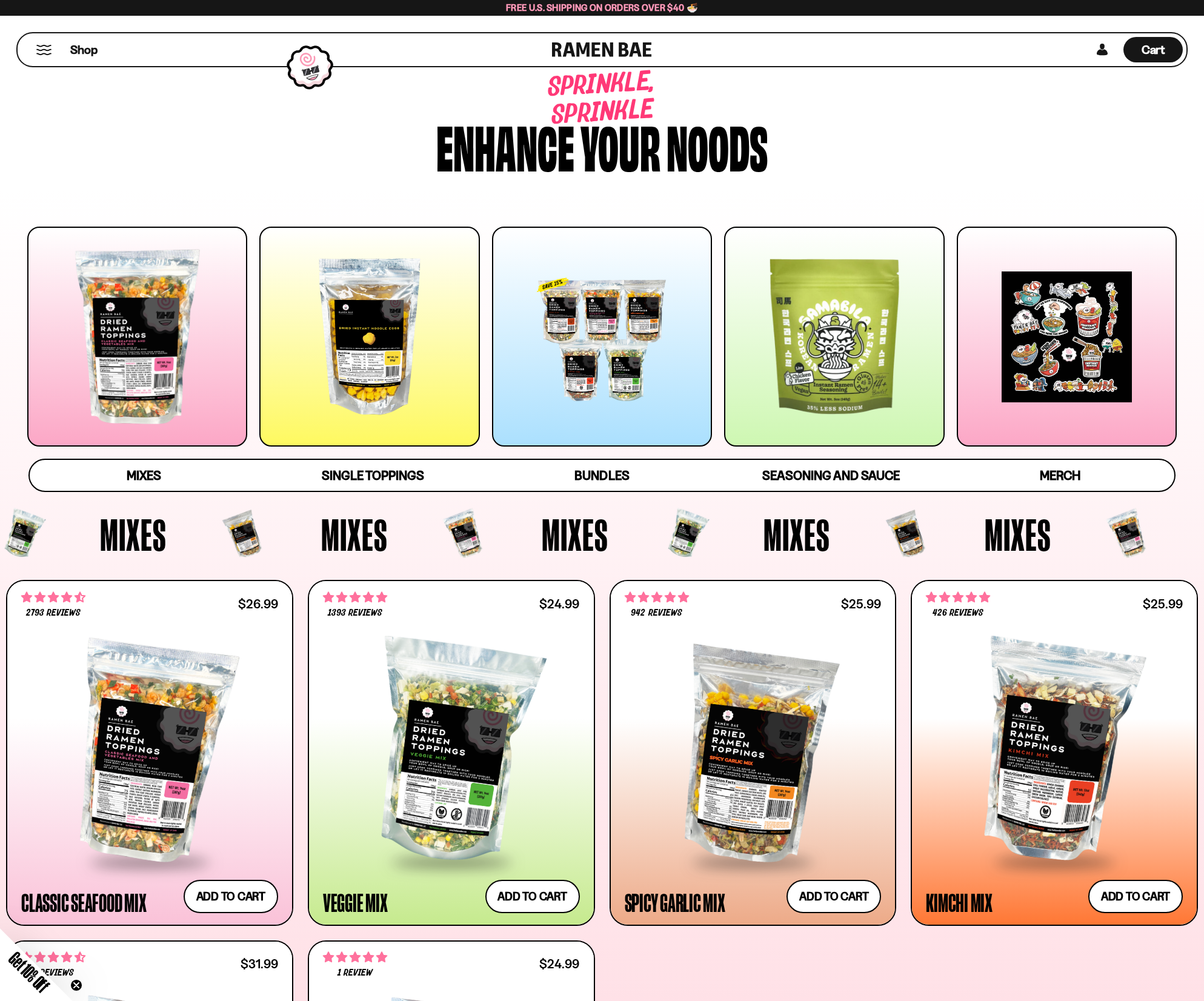
click at [848, 386] on div at bounding box center [834, 336] width 220 height 220
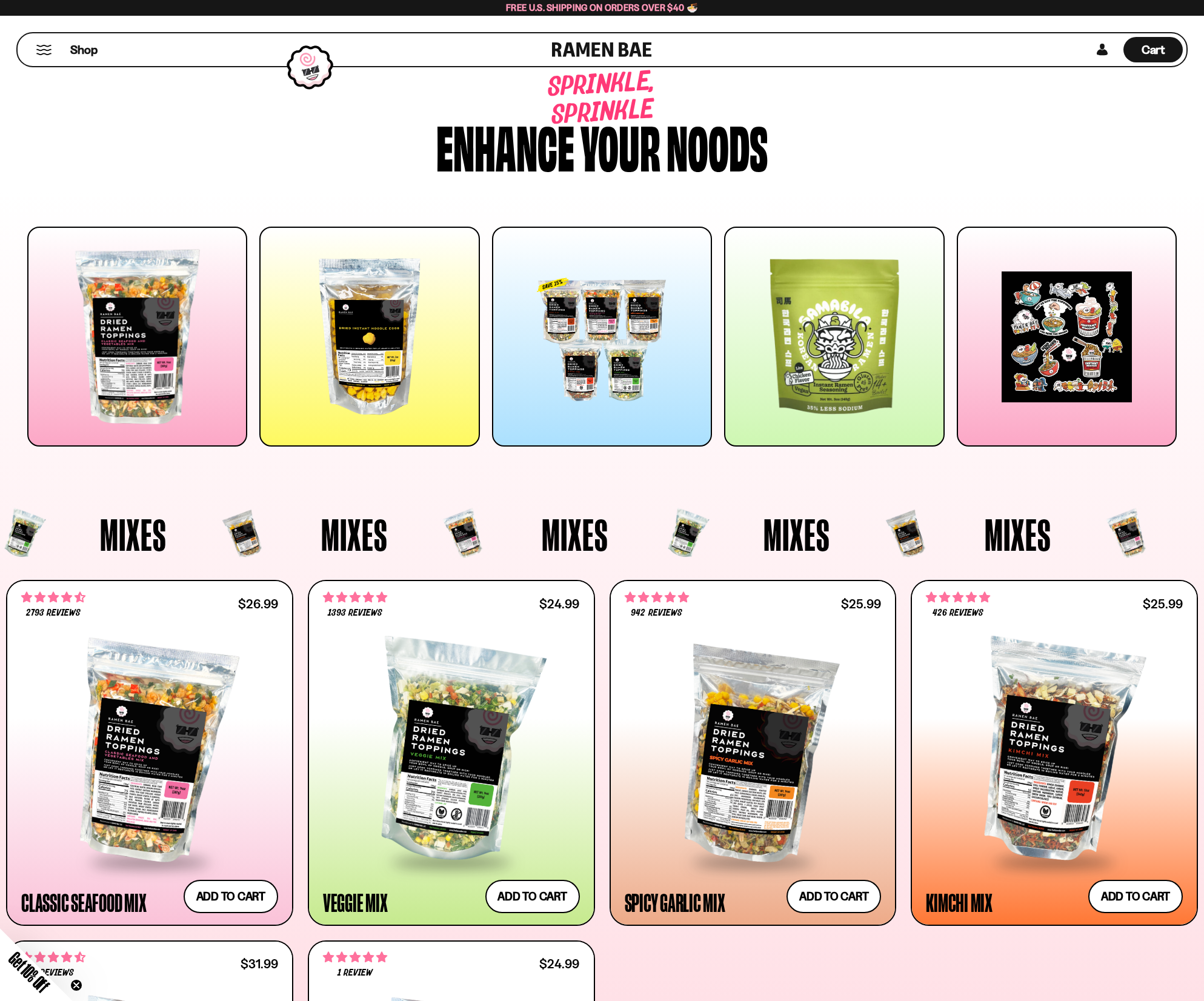
drag, startPoint x: 763, startPoint y: 530, endPoint x: 710, endPoint y: 94, distance: 439.2
drag, startPoint x: 320, startPoint y: 775, endPoint x: 304, endPoint y: 391, distance: 384.3
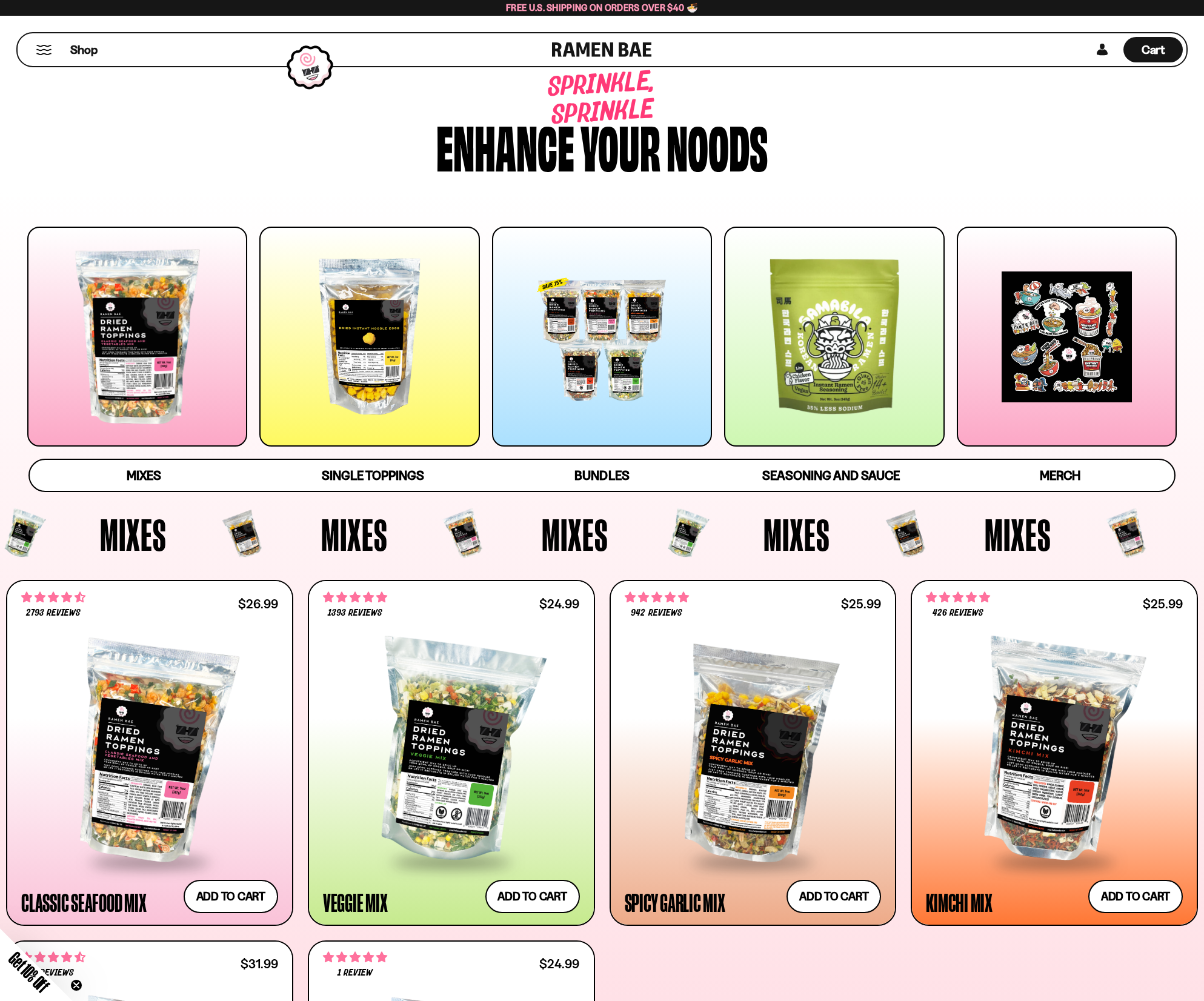
click at [43, 49] on button "Mobile Menu Trigger" at bounding box center [44, 50] width 16 height 11
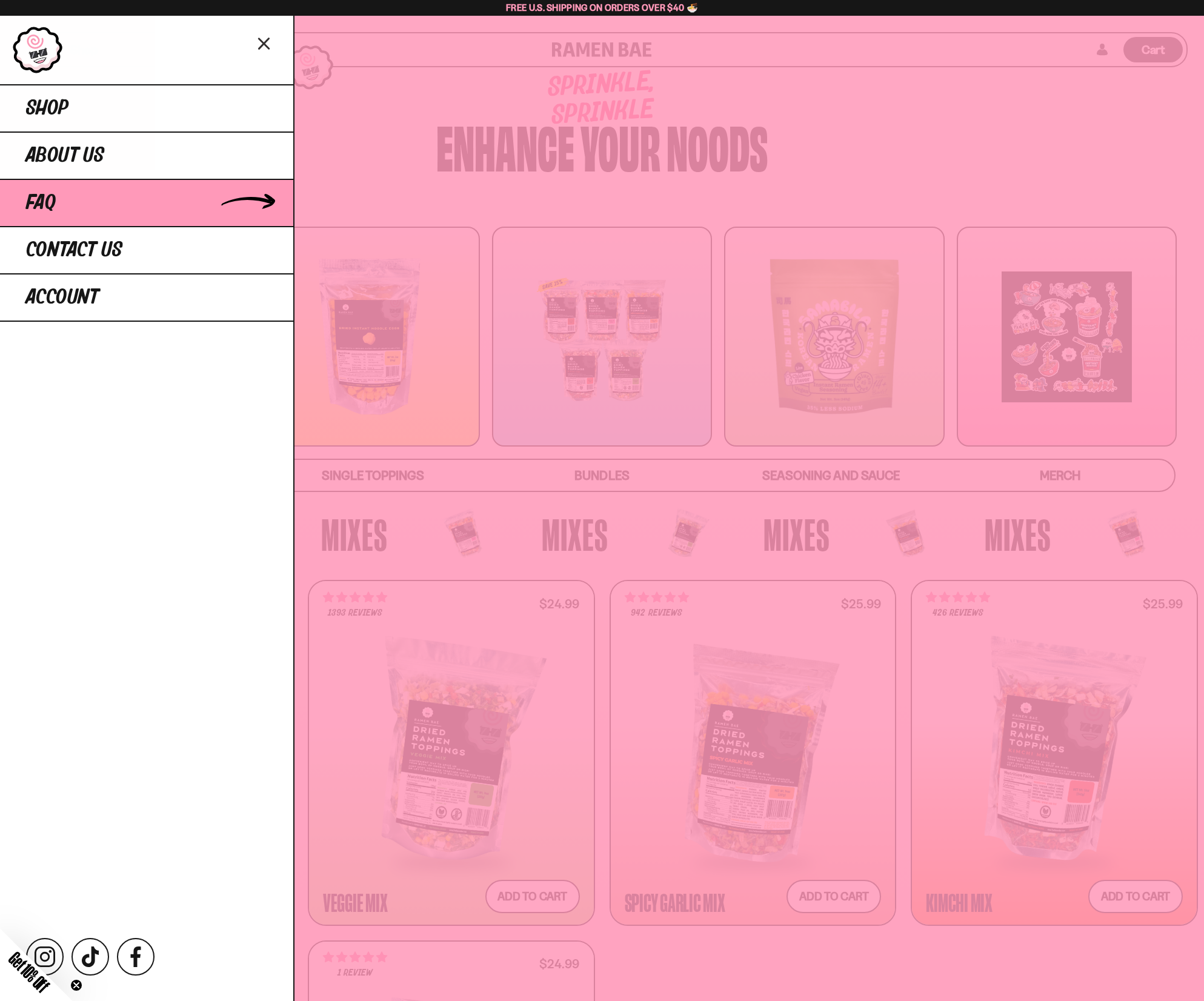
click at [84, 219] on link "FAQ" at bounding box center [146, 202] width 293 height 47
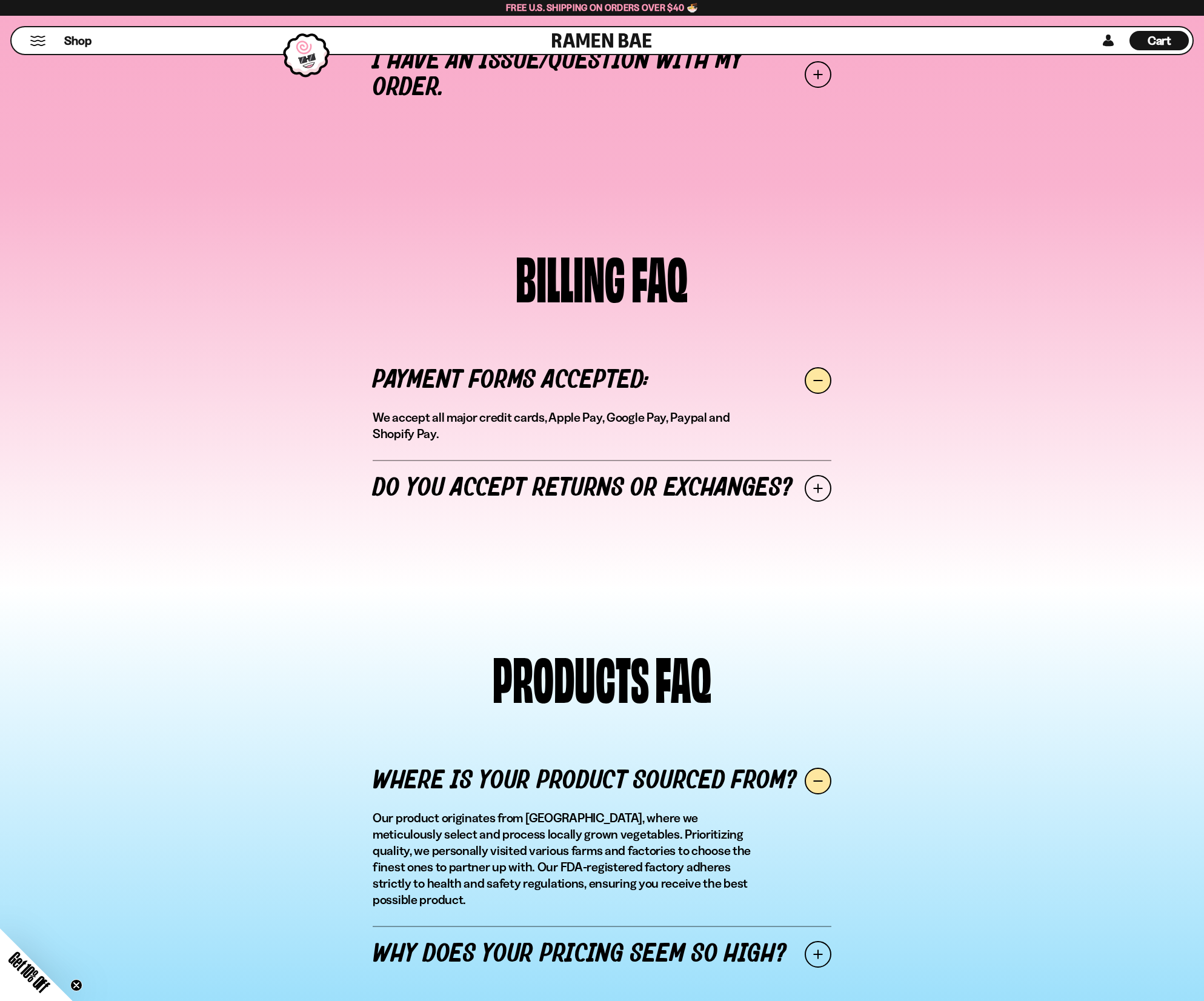
scroll to position [242, 0]
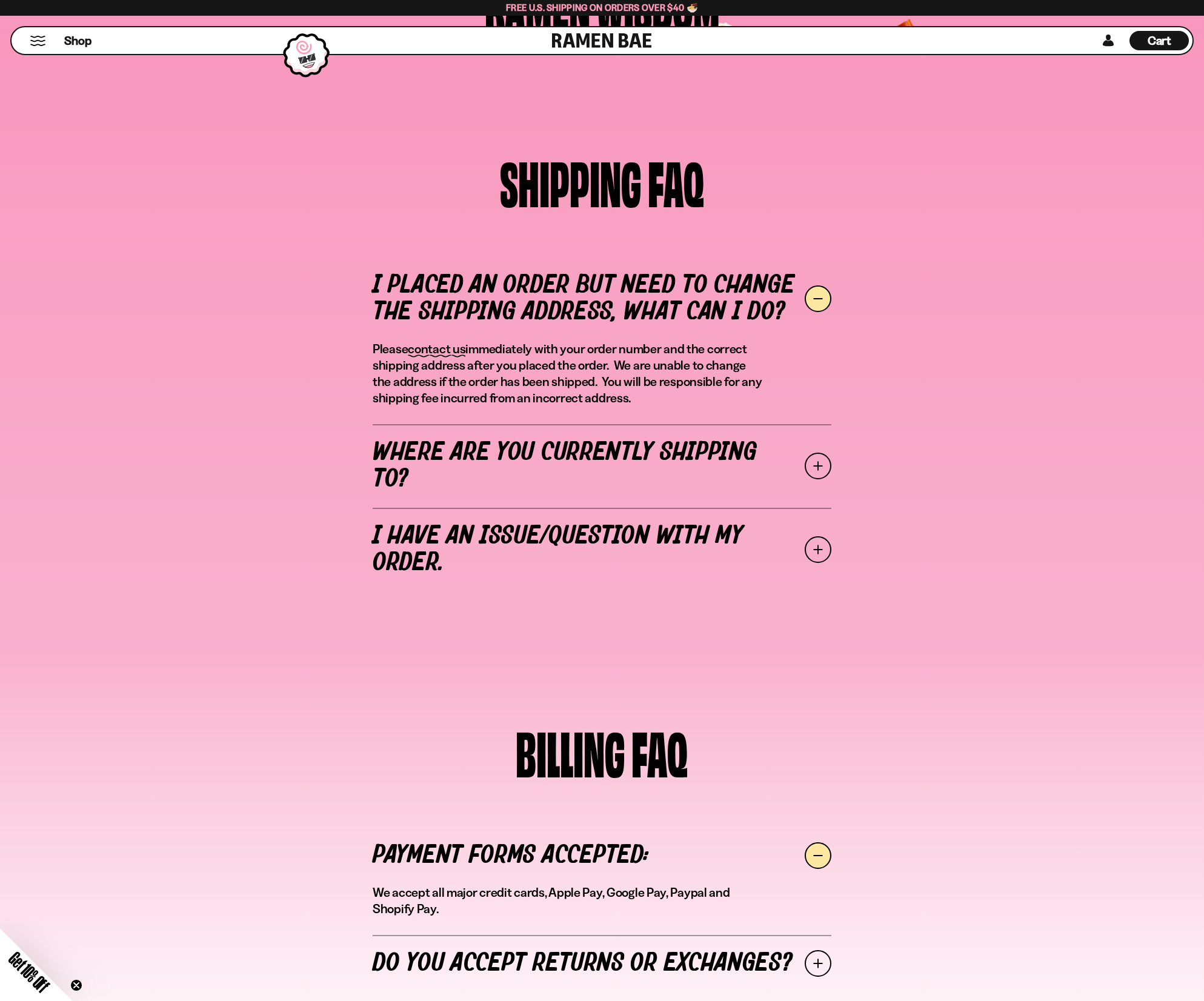
click at [38, 45] on button "Mobile Menu Trigger" at bounding box center [37, 41] width 16 height 11
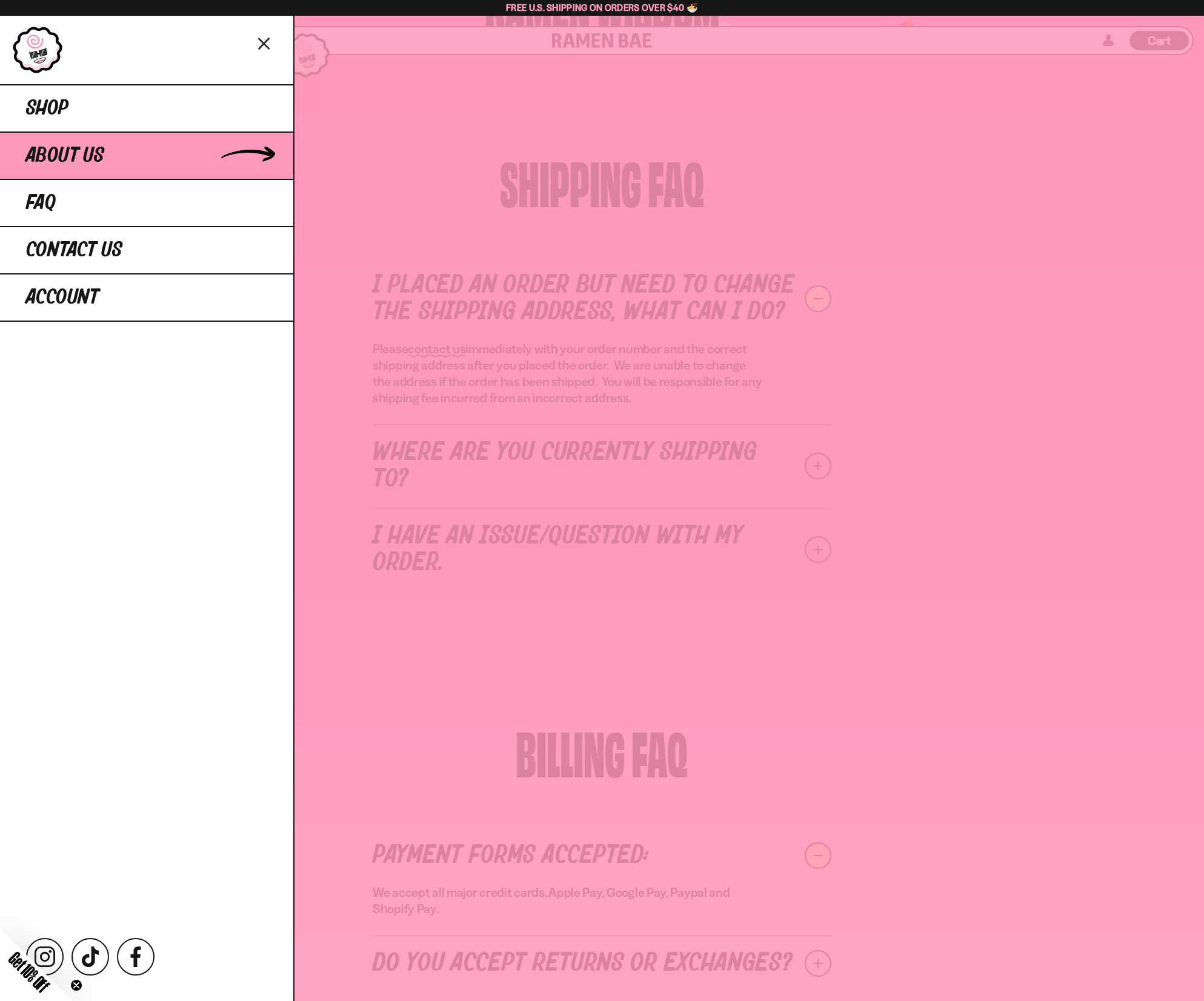
click at [76, 145] on span "About Us" at bounding box center [65, 156] width 78 height 22
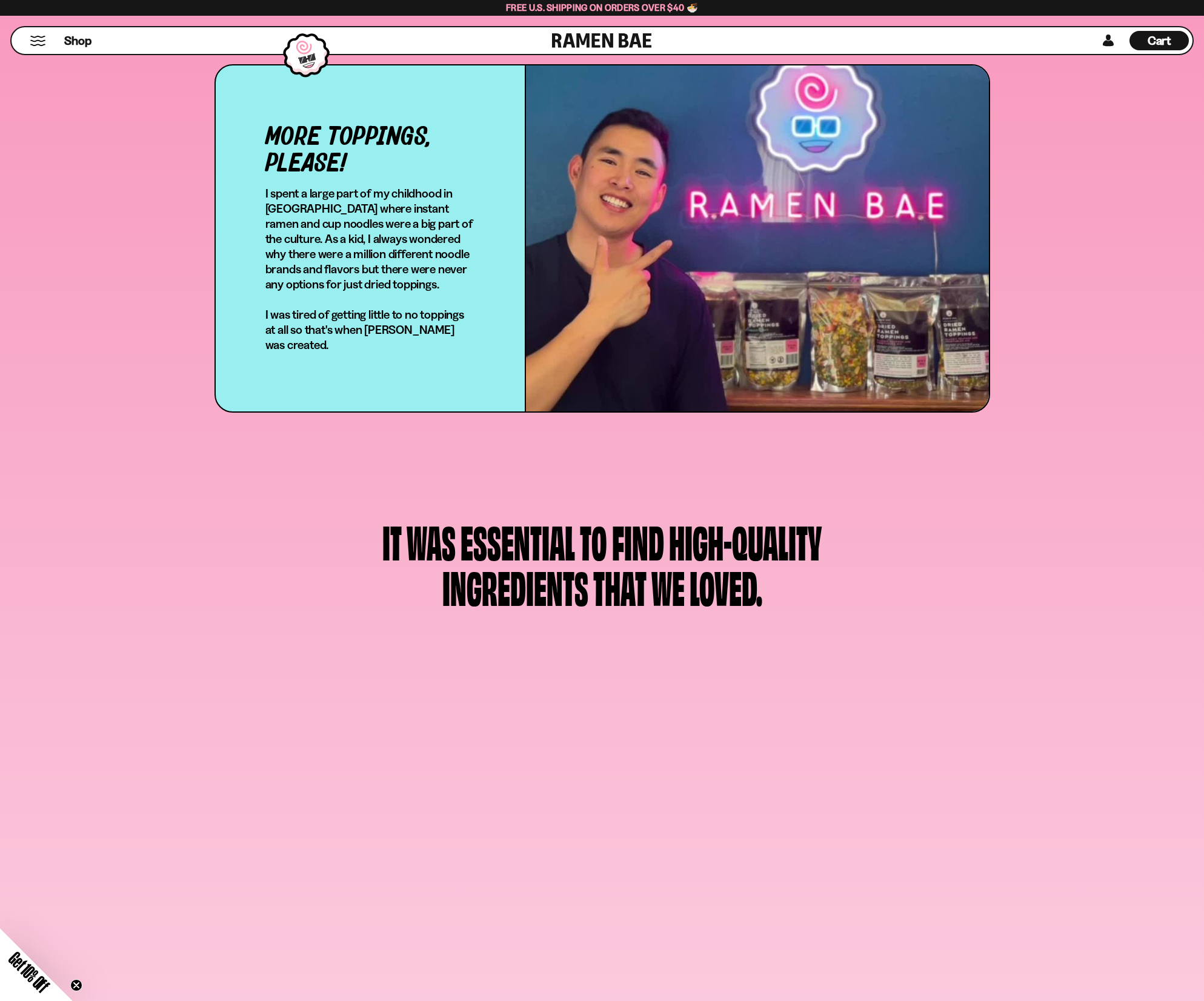
scroll to position [363, 0]
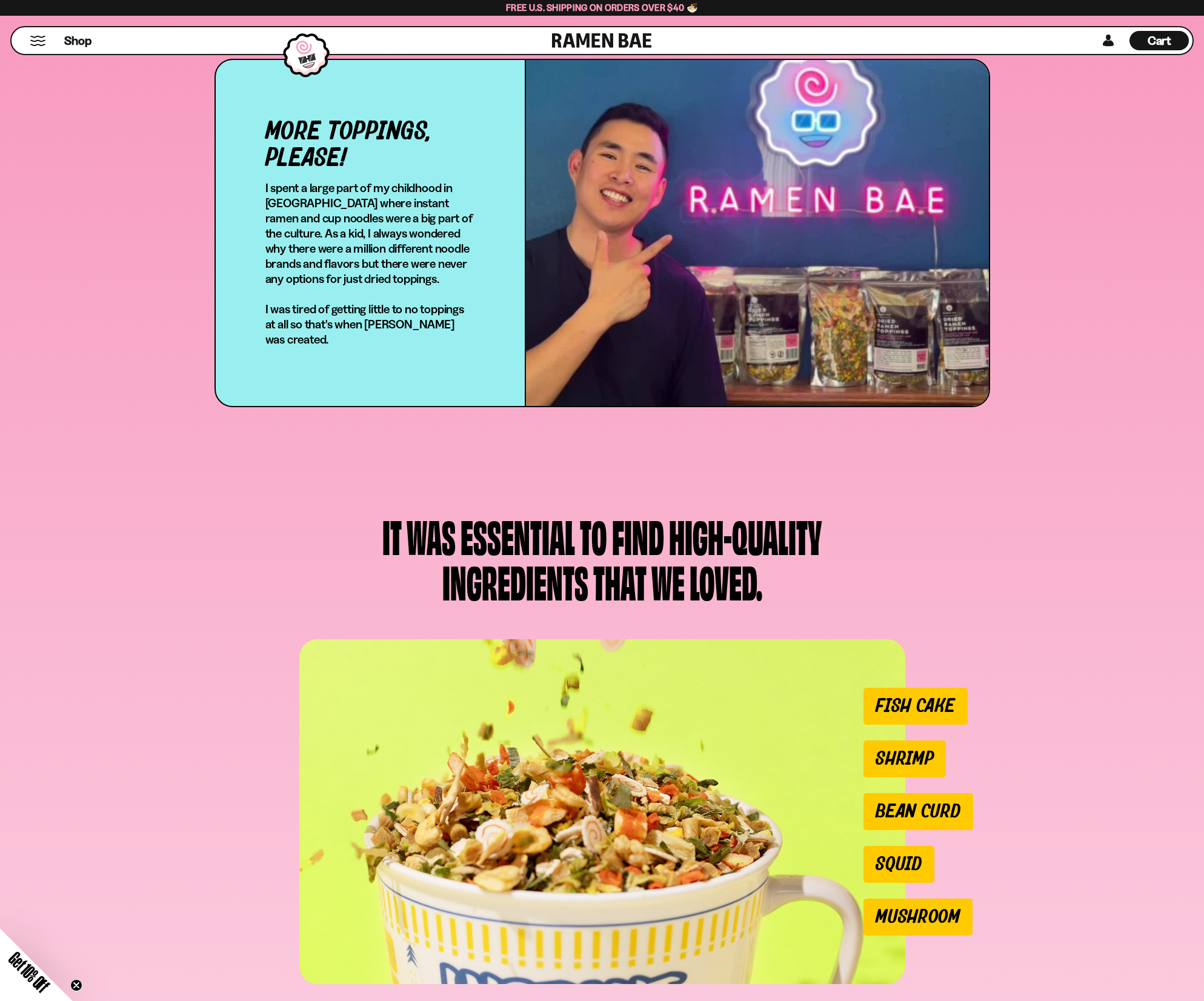
drag, startPoint x: 222, startPoint y: 187, endPoint x: 221, endPoint y: 194, distance: 7.1
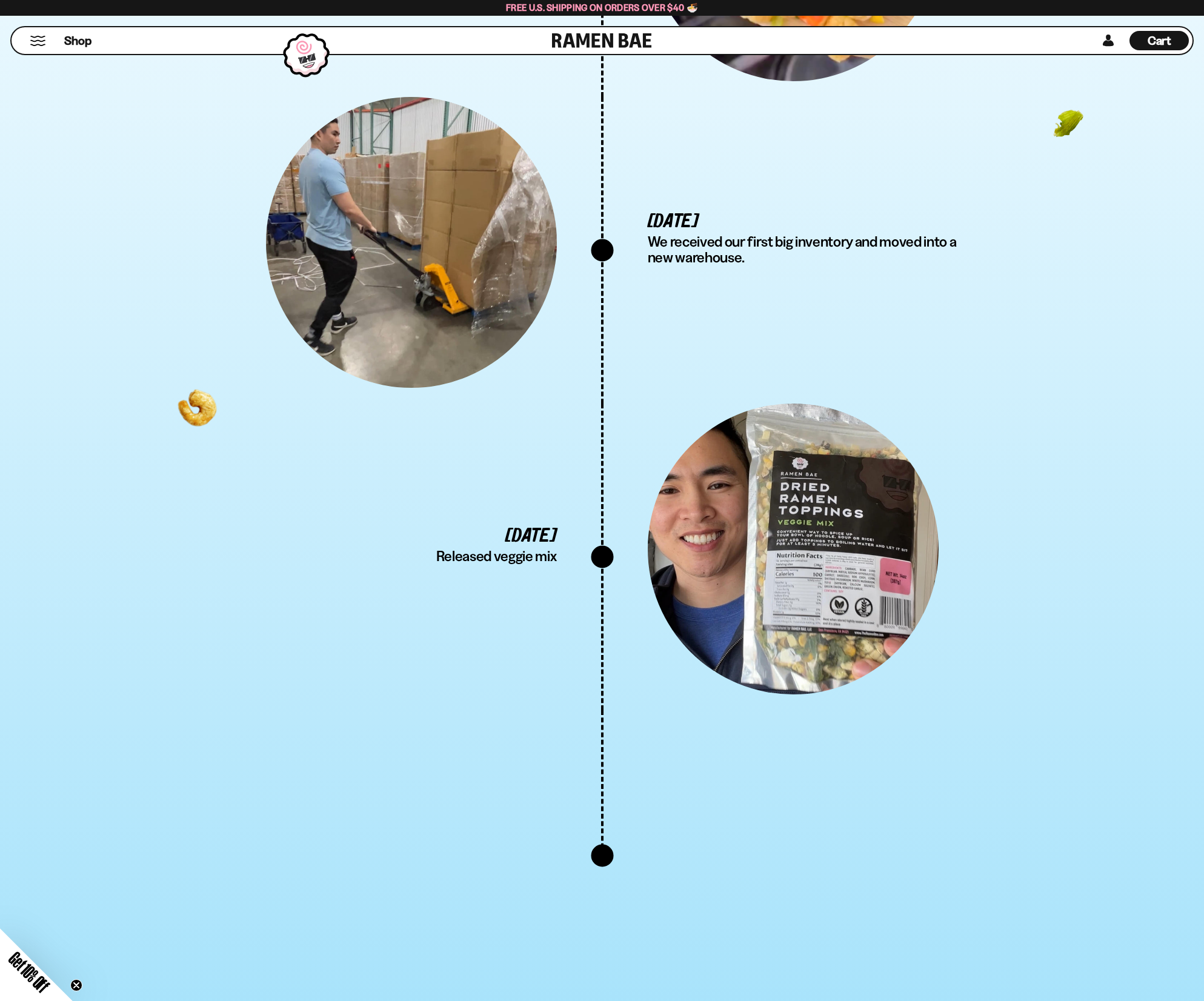
drag, startPoint x: 221, startPoint y: 200, endPoint x: 202, endPoint y: 269, distance: 71.6
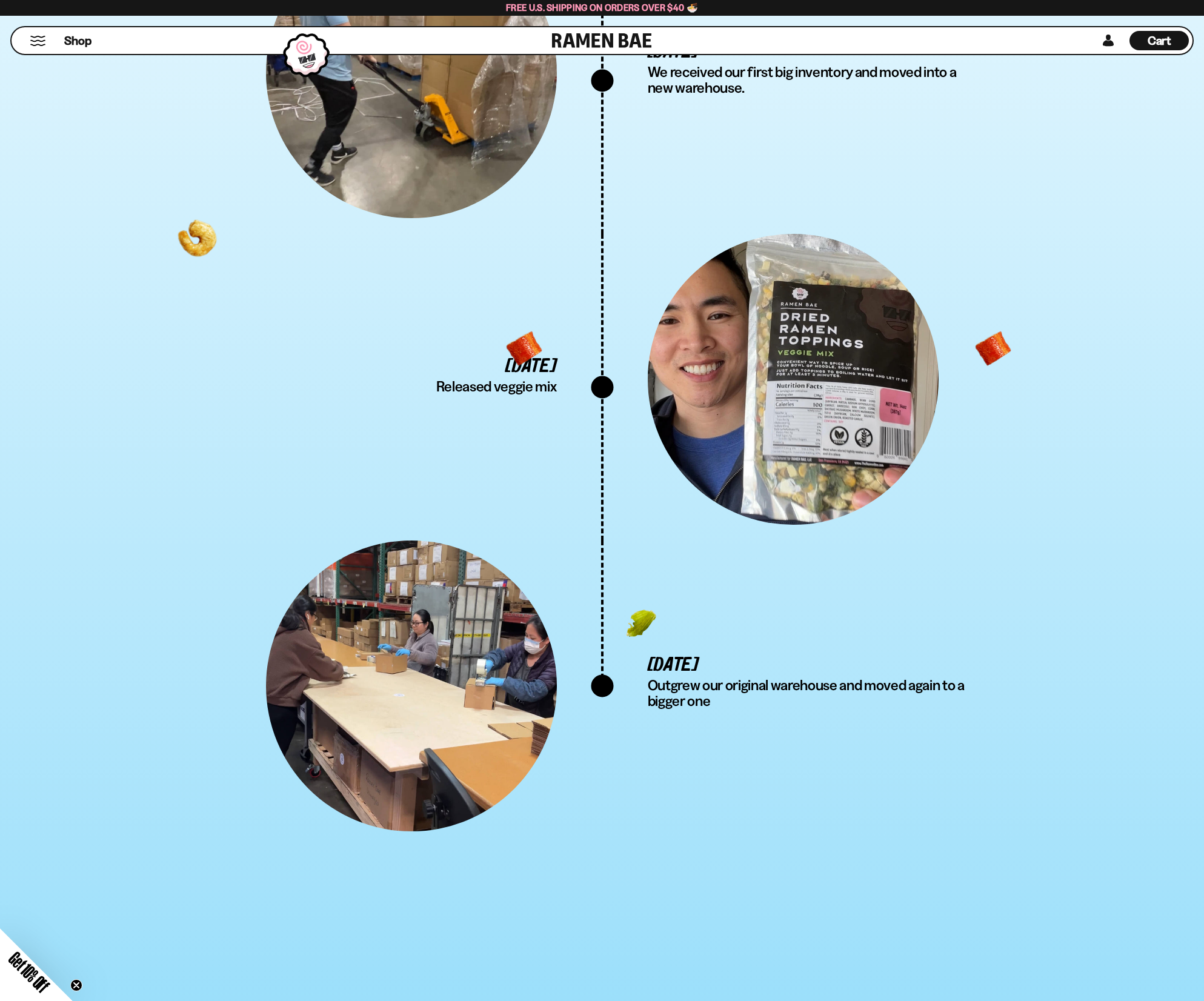
scroll to position [0, 0]
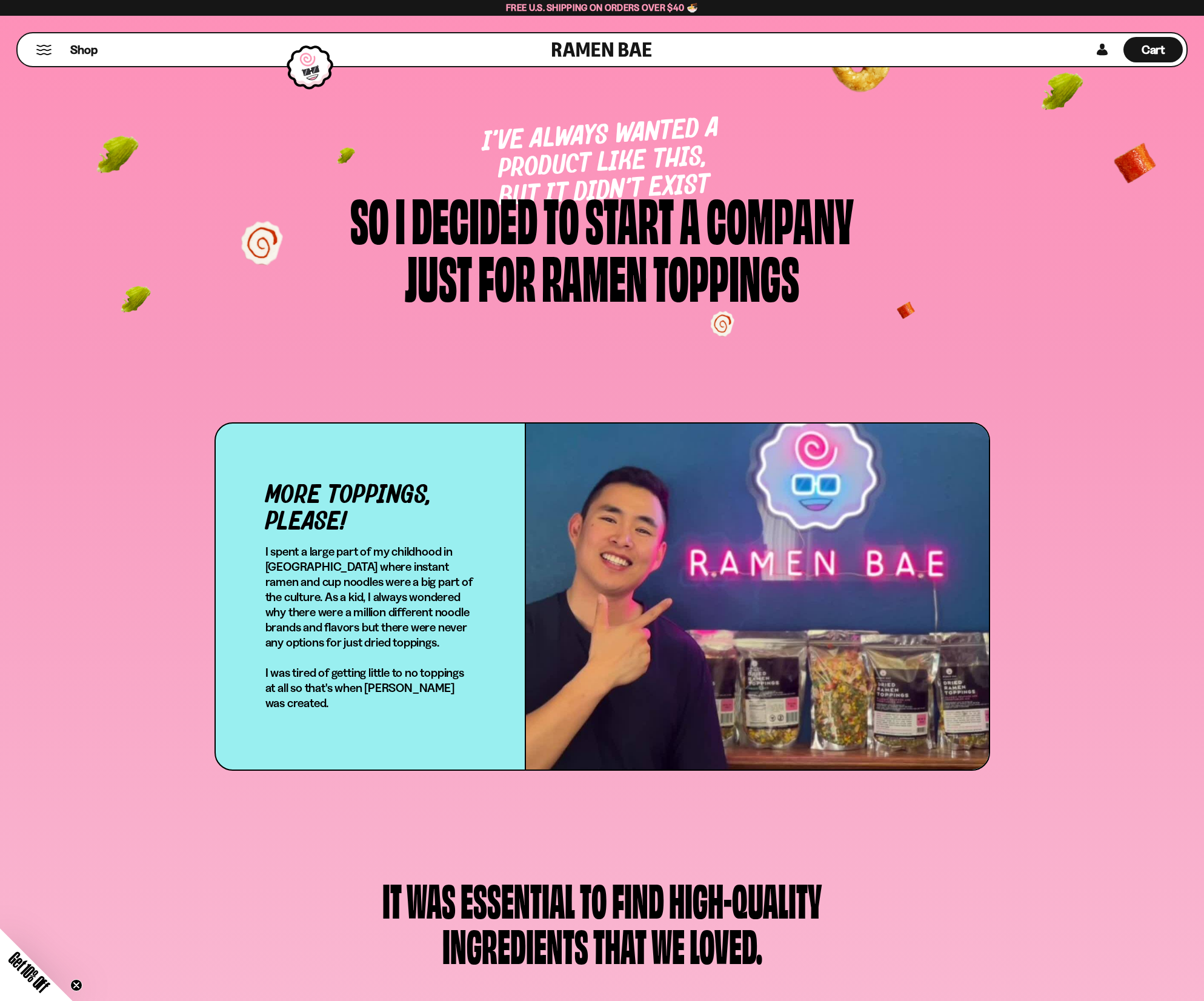
drag, startPoint x: 185, startPoint y: 322, endPoint x: 208, endPoint y: -150, distance: 472.6
click at [52, 43] on div "Shop" at bounding box center [287, 49] width 531 height 32
click at [46, 49] on button "Mobile Menu Trigger" at bounding box center [44, 50] width 16 height 11
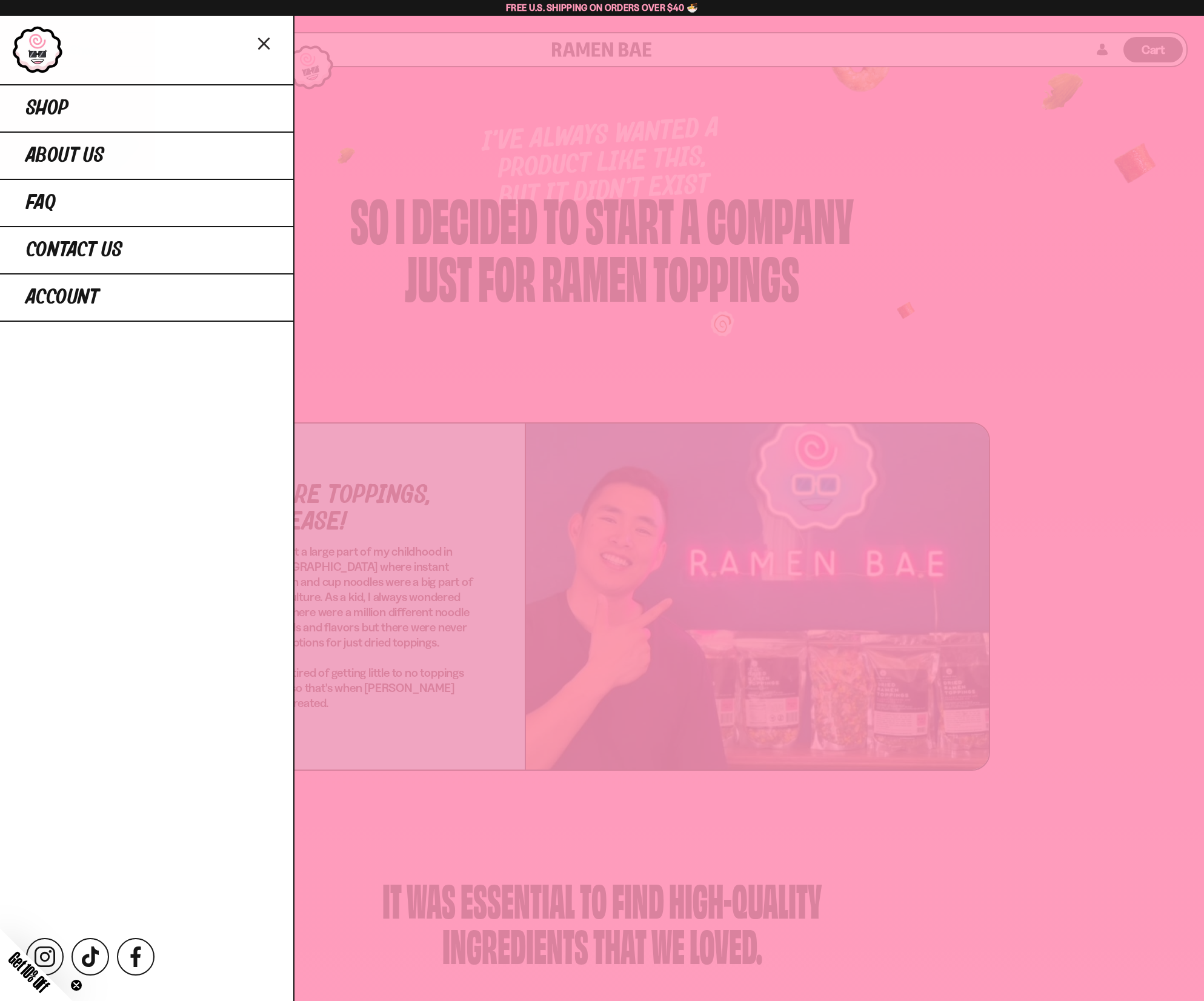
click at [44, 59] on link at bounding box center [37, 49] width 51 height 49
